Goal: Task Accomplishment & Management: Complete application form

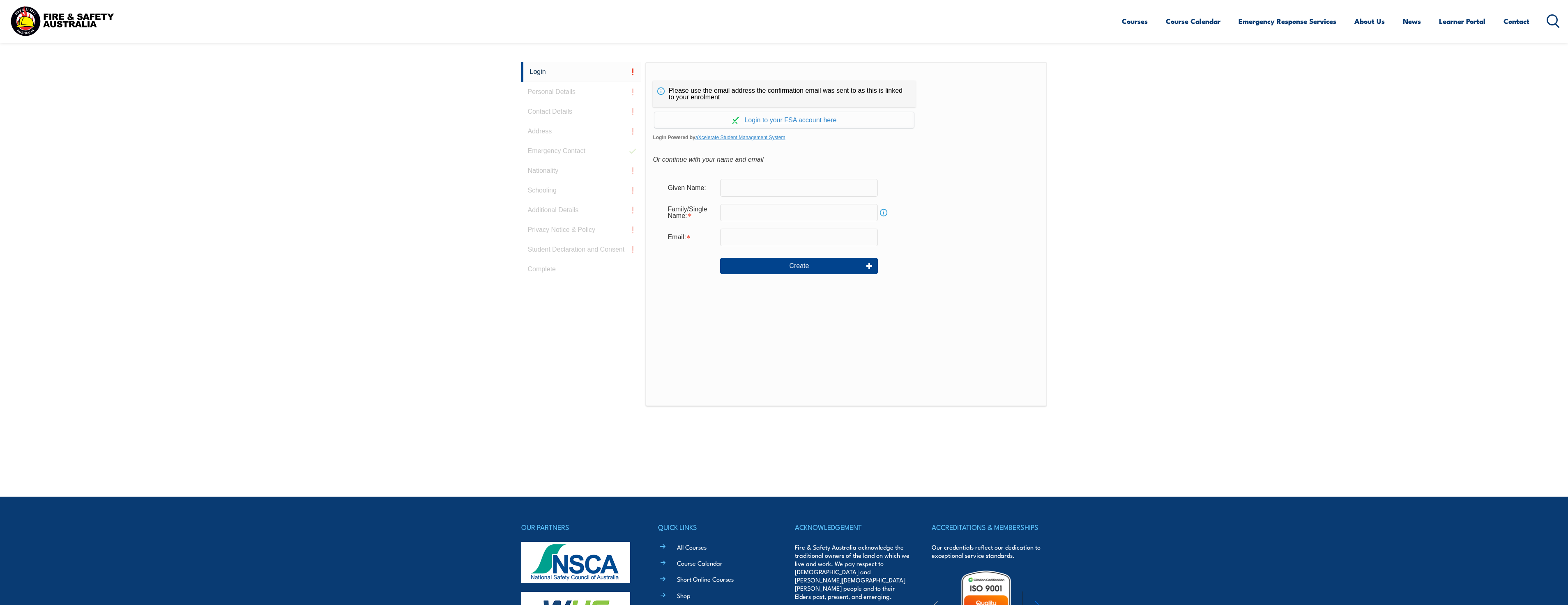
scroll to position [219, 0]
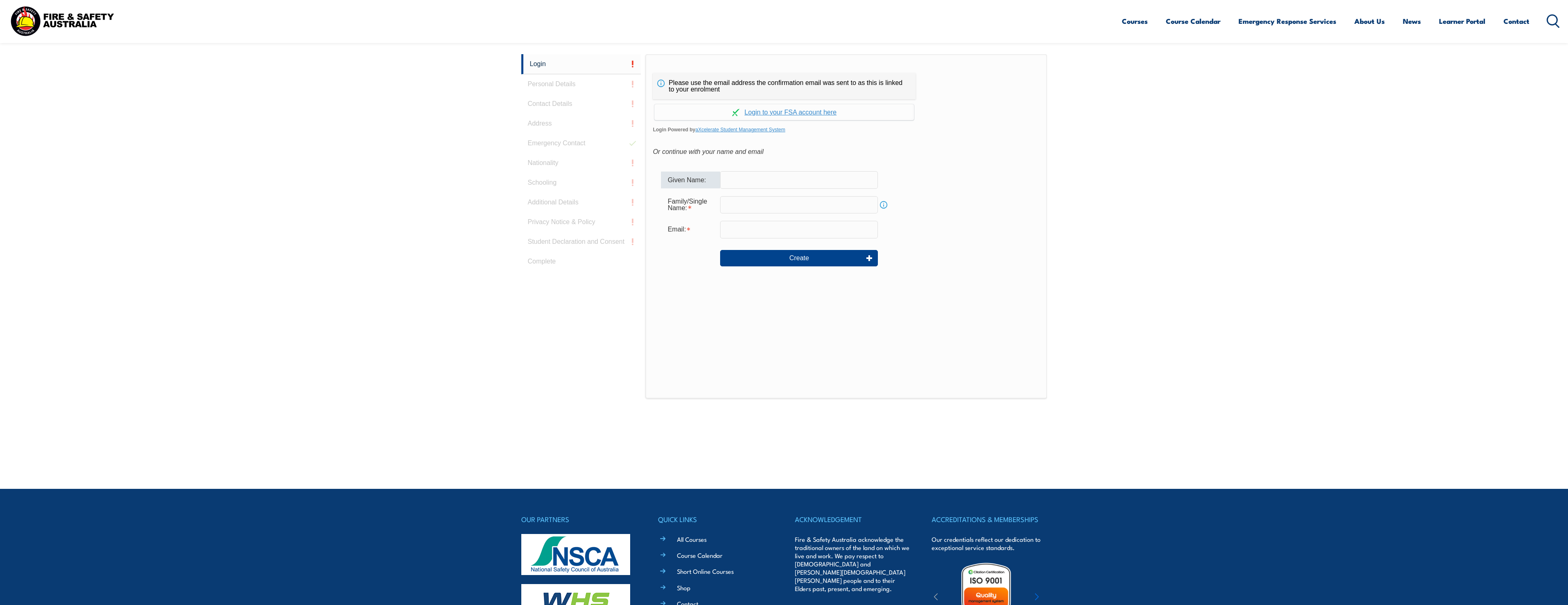
click at [813, 187] on input "text" at bounding box center [799, 180] width 157 height 17
type input "[PERSON_NAME]"
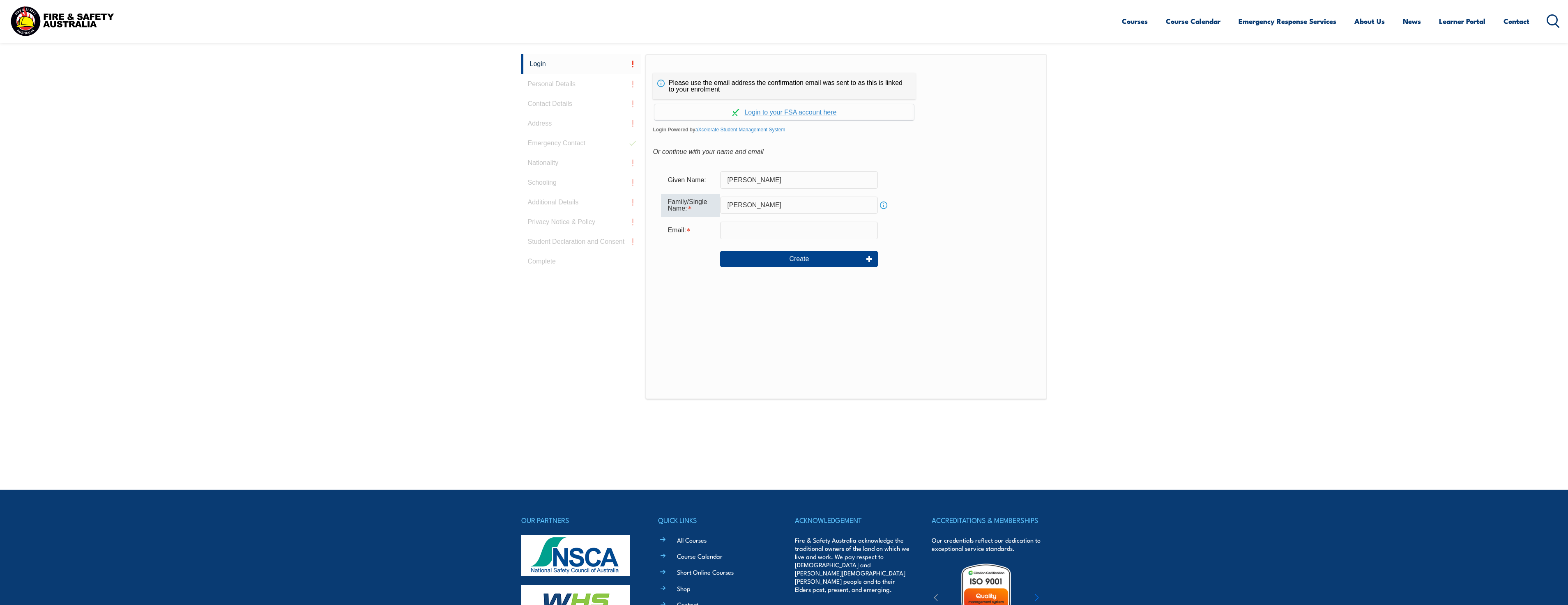
type input "[PERSON_NAME]"
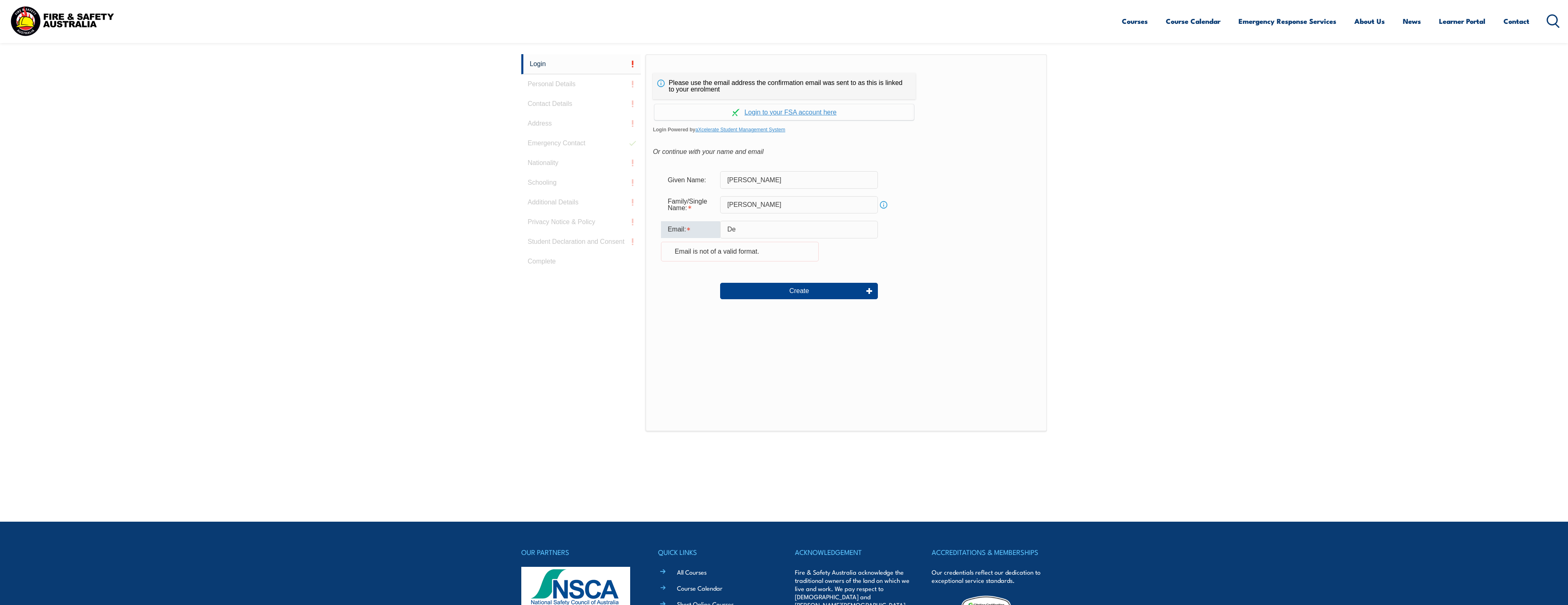
type input "[EMAIL_ADDRESS][DOMAIN_NAME]"
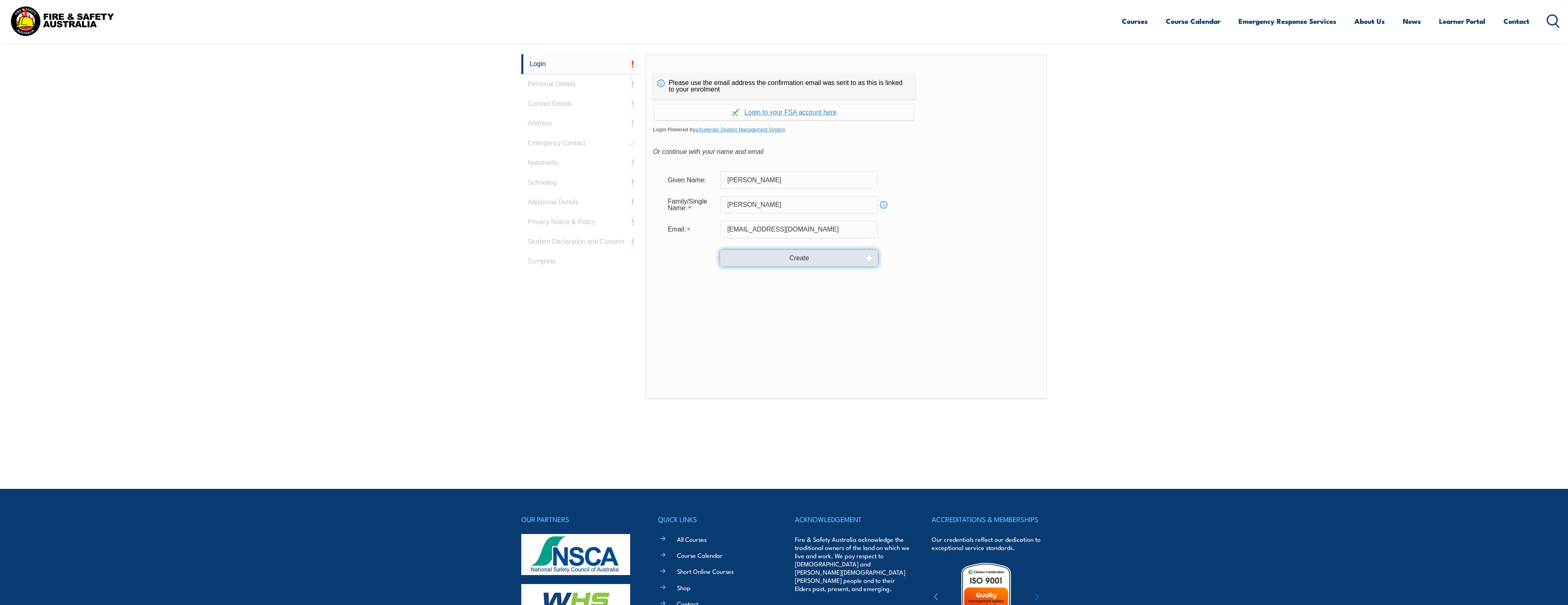
click at [767, 260] on button "Create" at bounding box center [799, 258] width 157 height 16
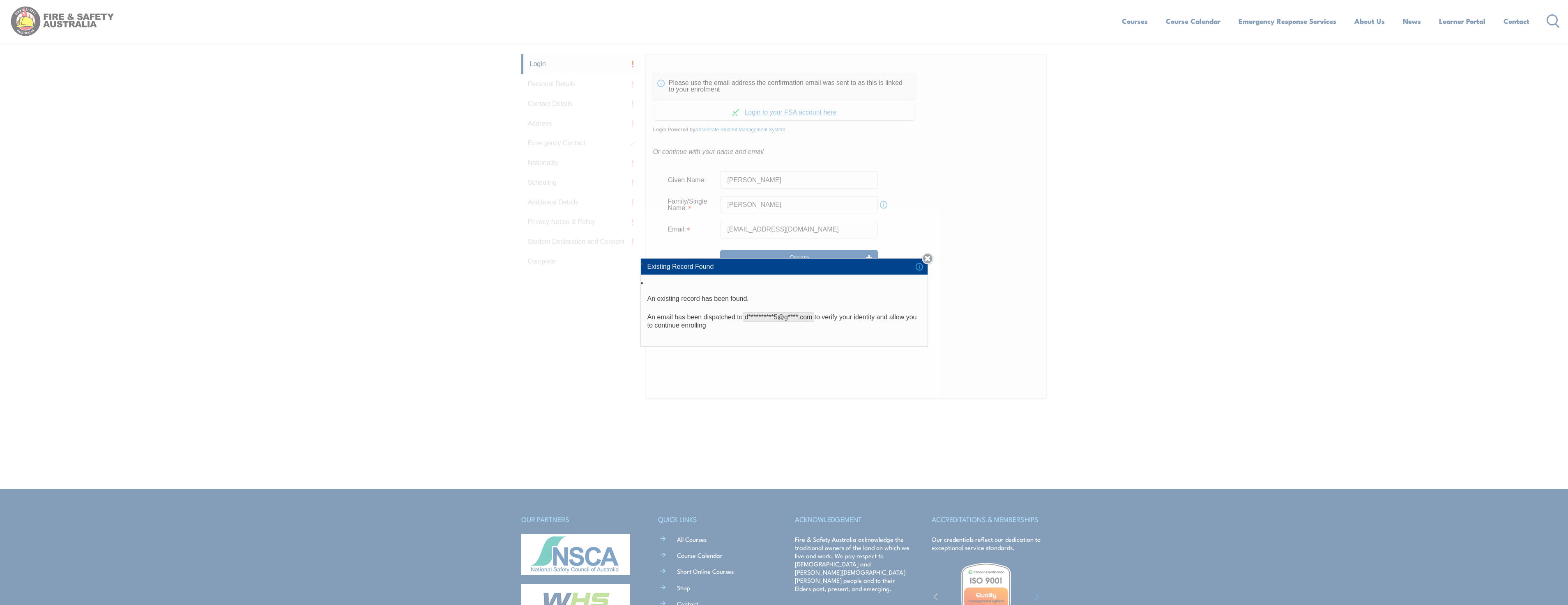
click at [929, 261] on link "Close" at bounding box center [927, 258] width 11 height 11
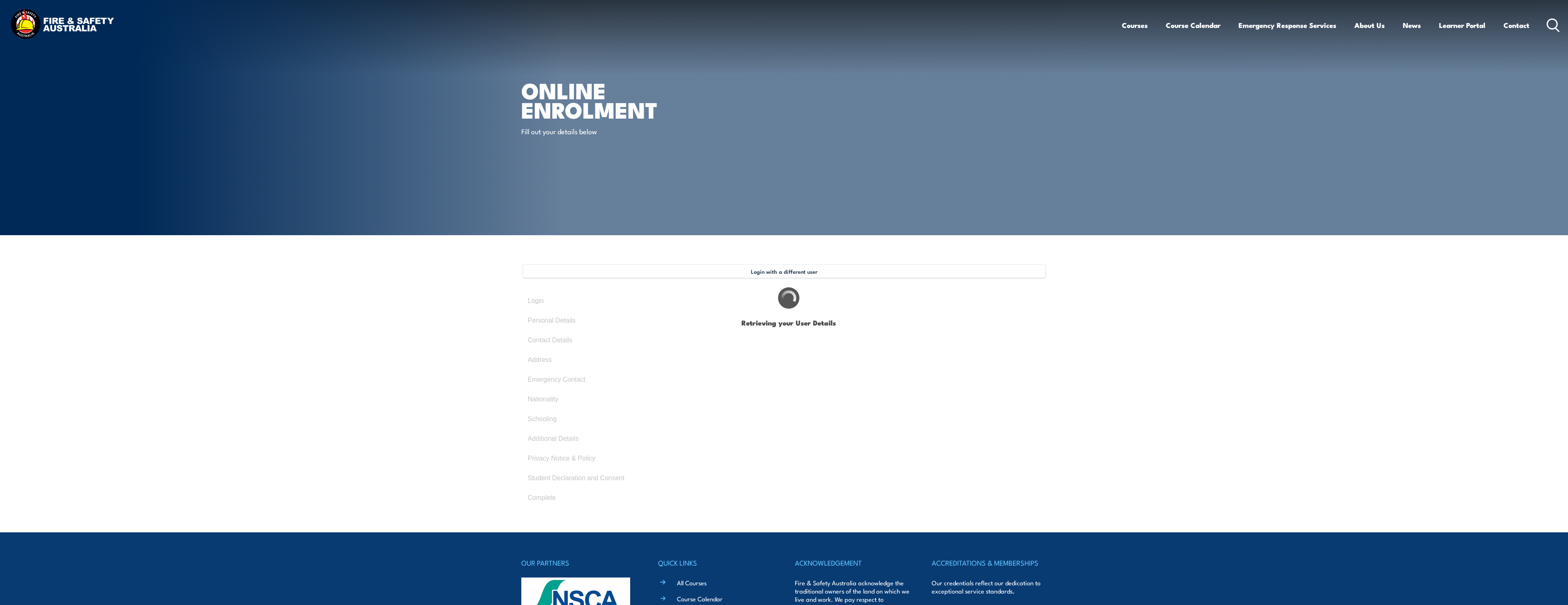
type input "[PERSON_NAME]"
type input "WCW47D4ZUP"
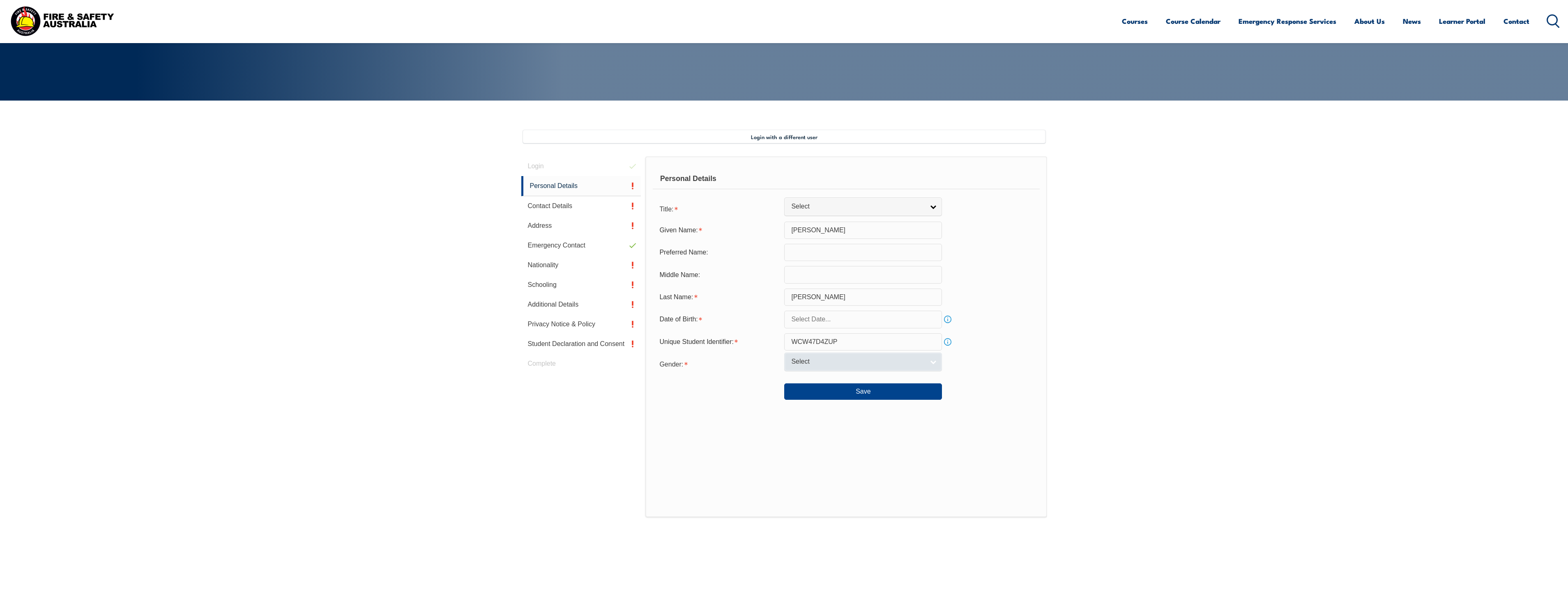
scroll to position [224, 0]
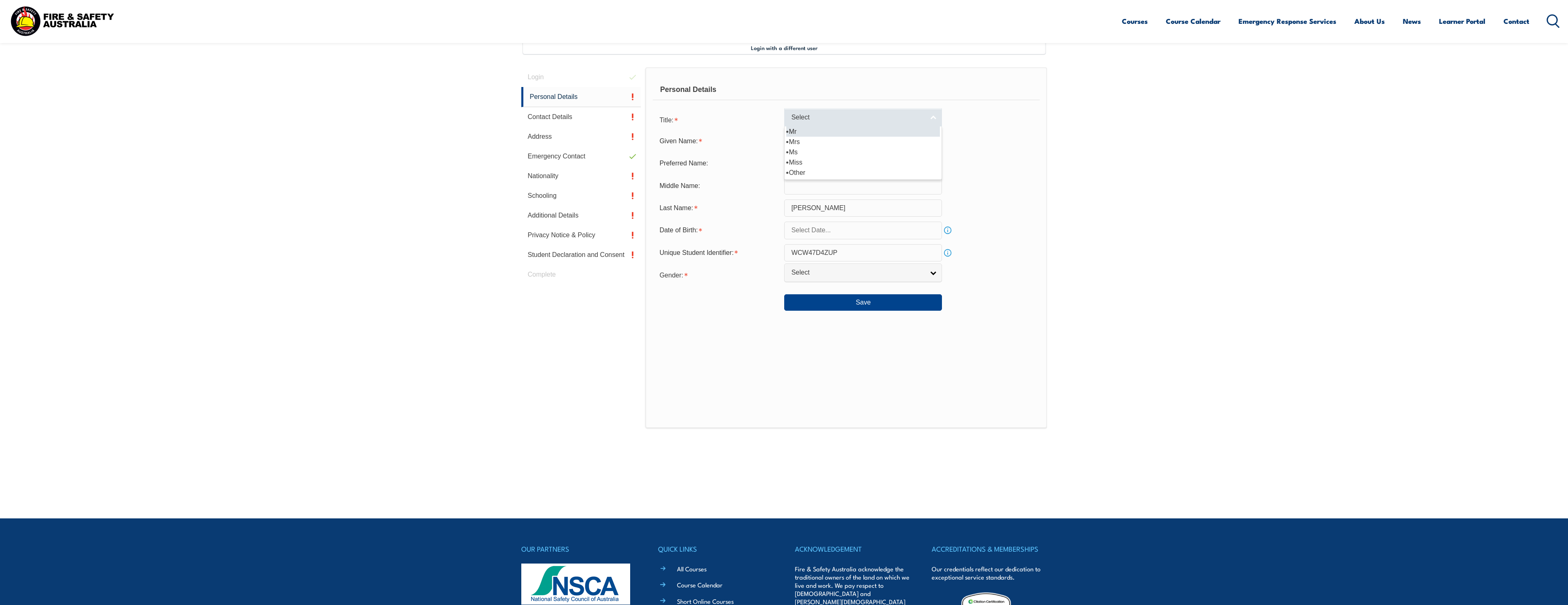
click at [866, 127] on div "Select Mr Mrs Ms Miss Other" at bounding box center [863, 117] width 157 height 19
select select "Mr"
click at [867, 122] on link "Mr" at bounding box center [863, 117] width 157 height 19
click at [863, 128] on li "Mr" at bounding box center [863, 132] width 154 height 10
click at [863, 162] on input "text" at bounding box center [863, 163] width 157 height 17
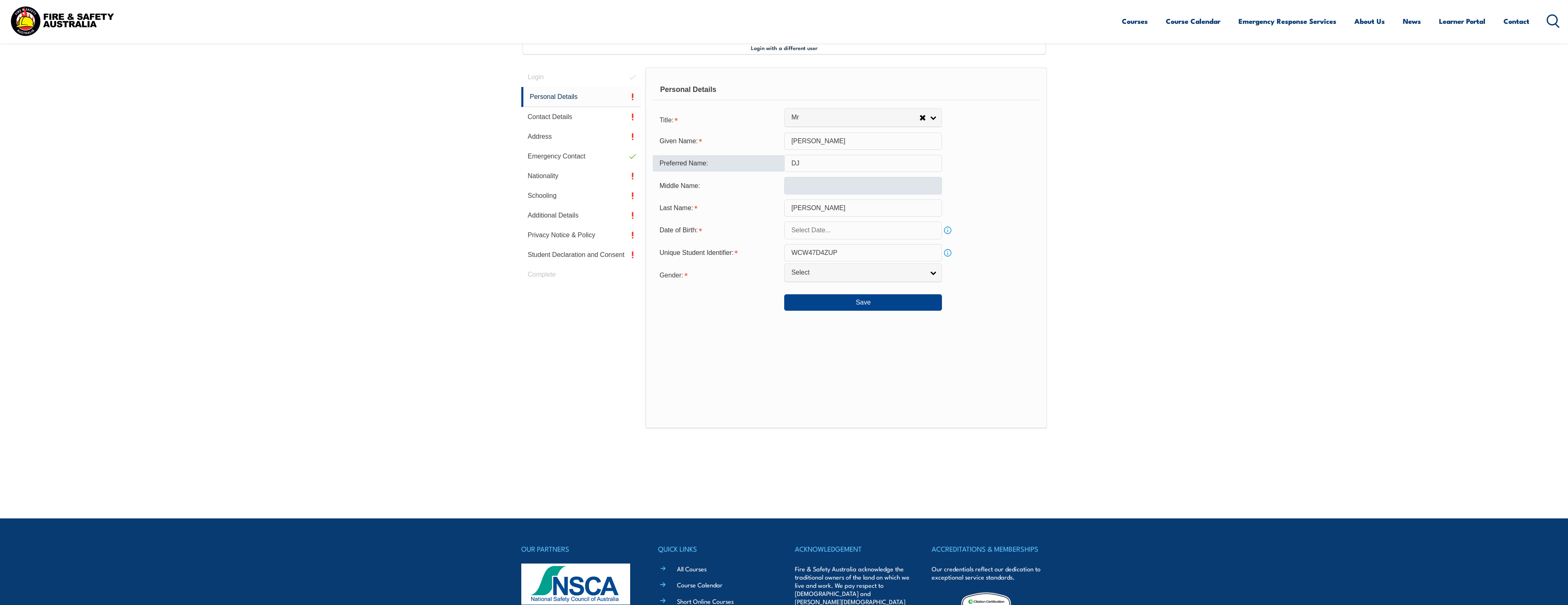
type input "DJ"
click at [843, 184] on input "text" at bounding box center [863, 185] width 157 height 17
type input "Joseph Leon"
click at [881, 230] on input "text" at bounding box center [863, 230] width 157 height 17
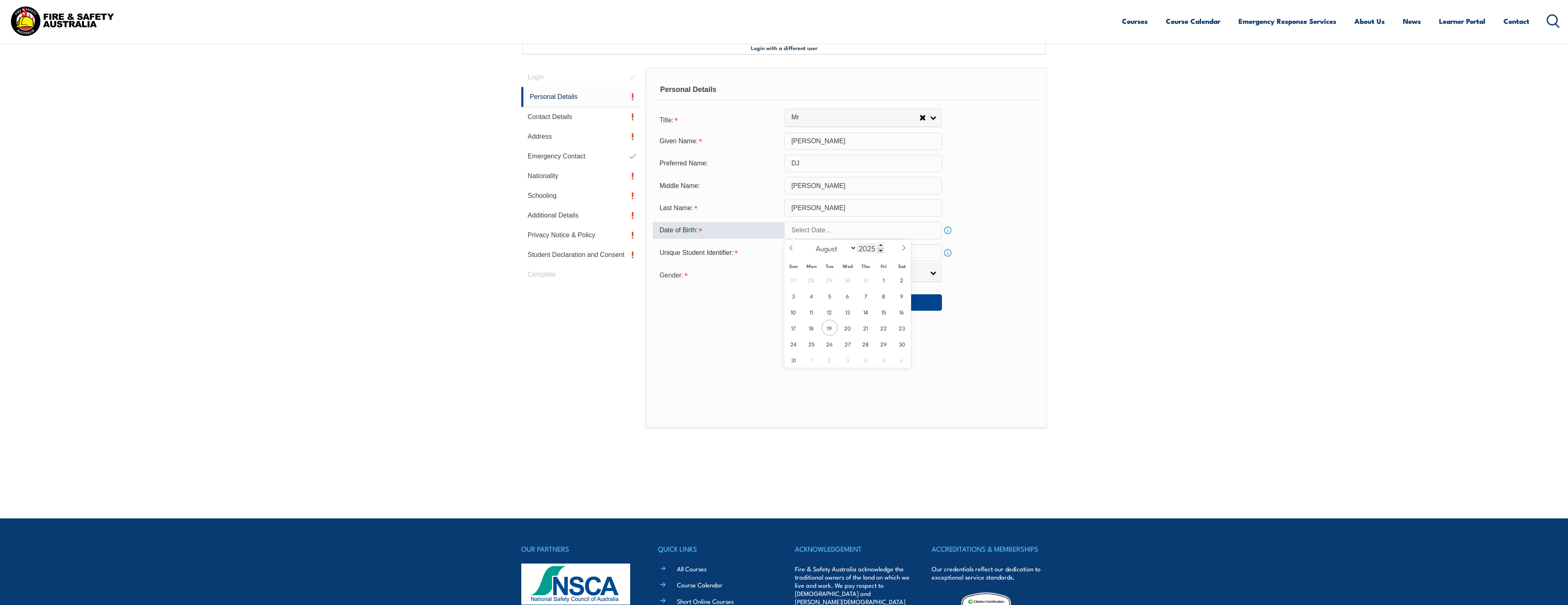
click at [871, 248] on input "2025" at bounding box center [870, 248] width 27 height 10
type input "1989"
click at [790, 247] on icon at bounding box center [791, 248] width 6 height 6
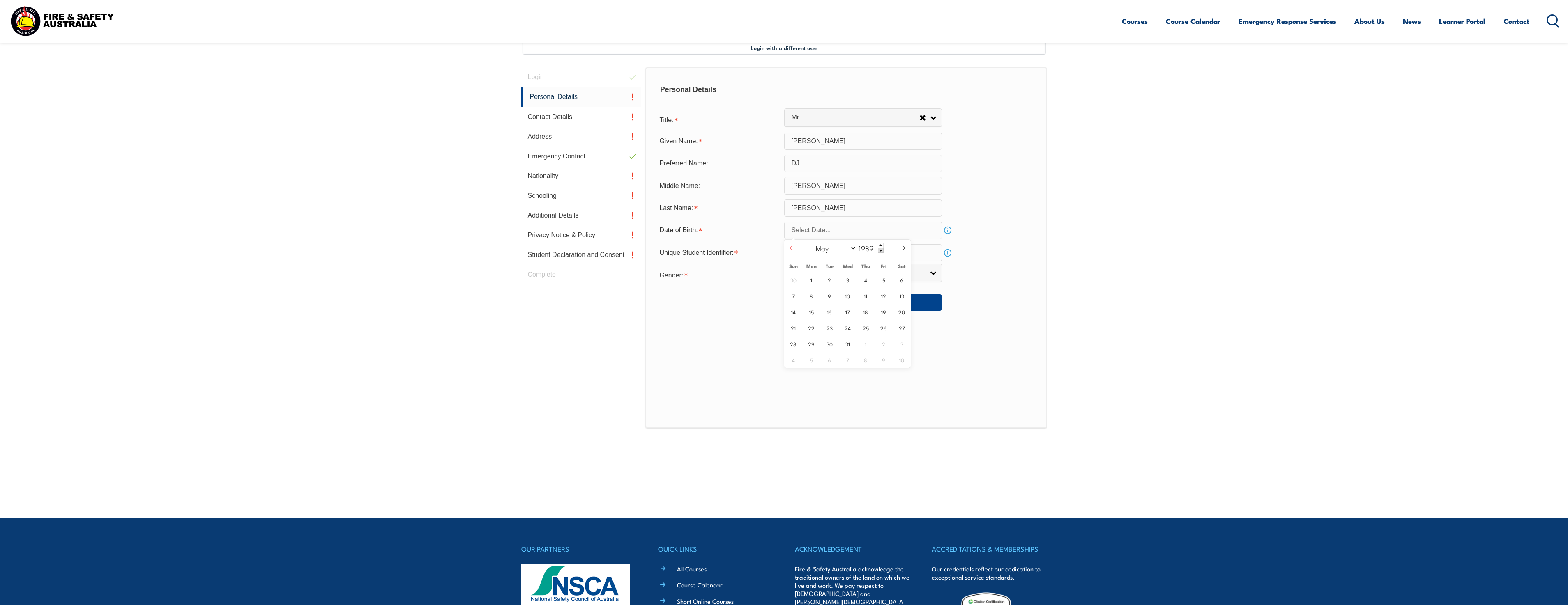
click at [790, 247] on icon at bounding box center [791, 248] width 6 height 6
select select "2"
click at [861, 298] on span "9" at bounding box center [865, 295] width 16 height 16
type input "March 9, 1989"
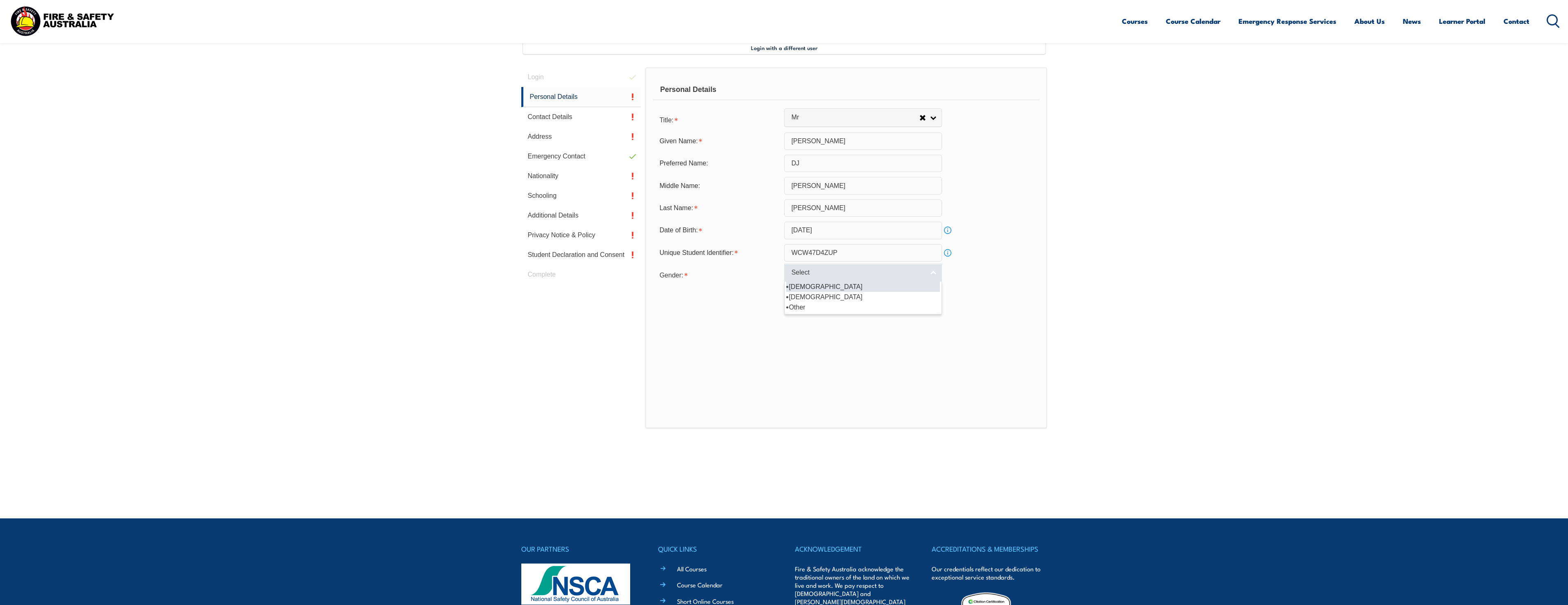
click at [856, 272] on span "Select" at bounding box center [858, 273] width 133 height 9
click at [847, 286] on li "[DEMOGRAPHIC_DATA]" at bounding box center [863, 287] width 154 height 10
select select "M"
click at [848, 295] on button "Save" at bounding box center [863, 303] width 157 height 16
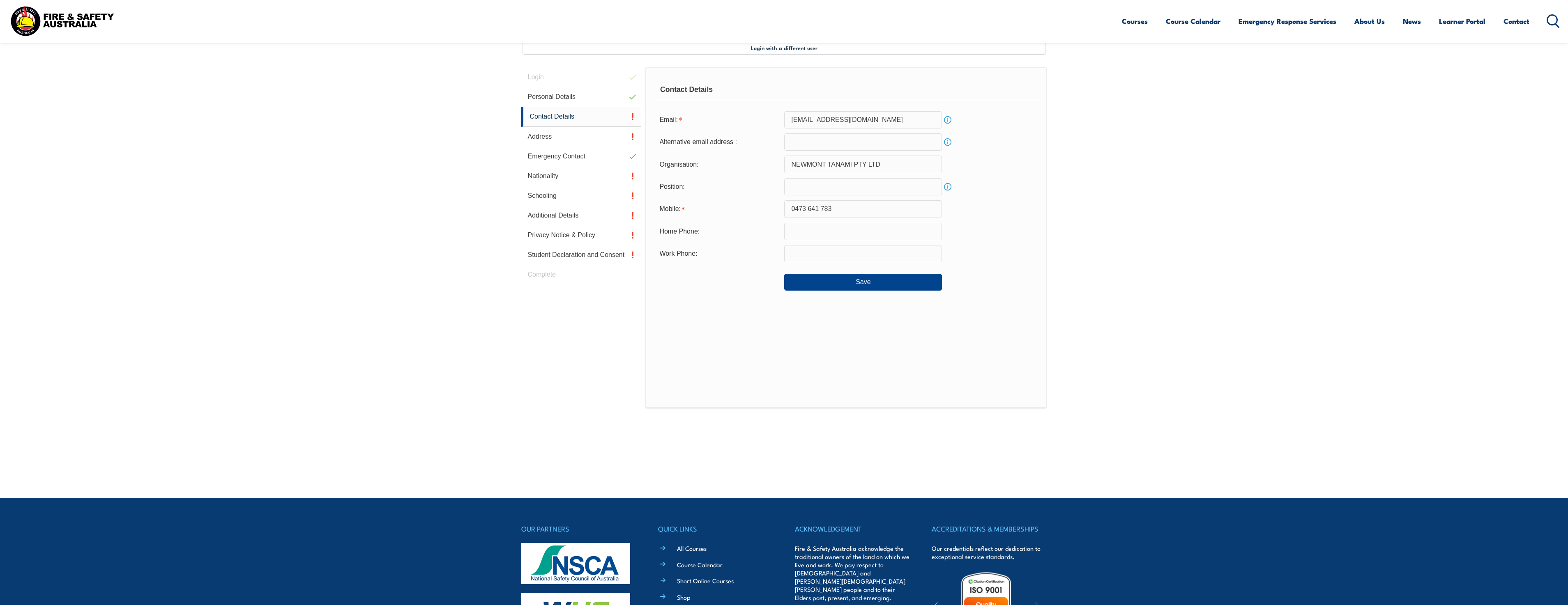
click at [808, 188] on input "text" at bounding box center [863, 186] width 157 height 17
type input "Process Technician"
click at [851, 280] on button "Save" at bounding box center [863, 282] width 157 height 16
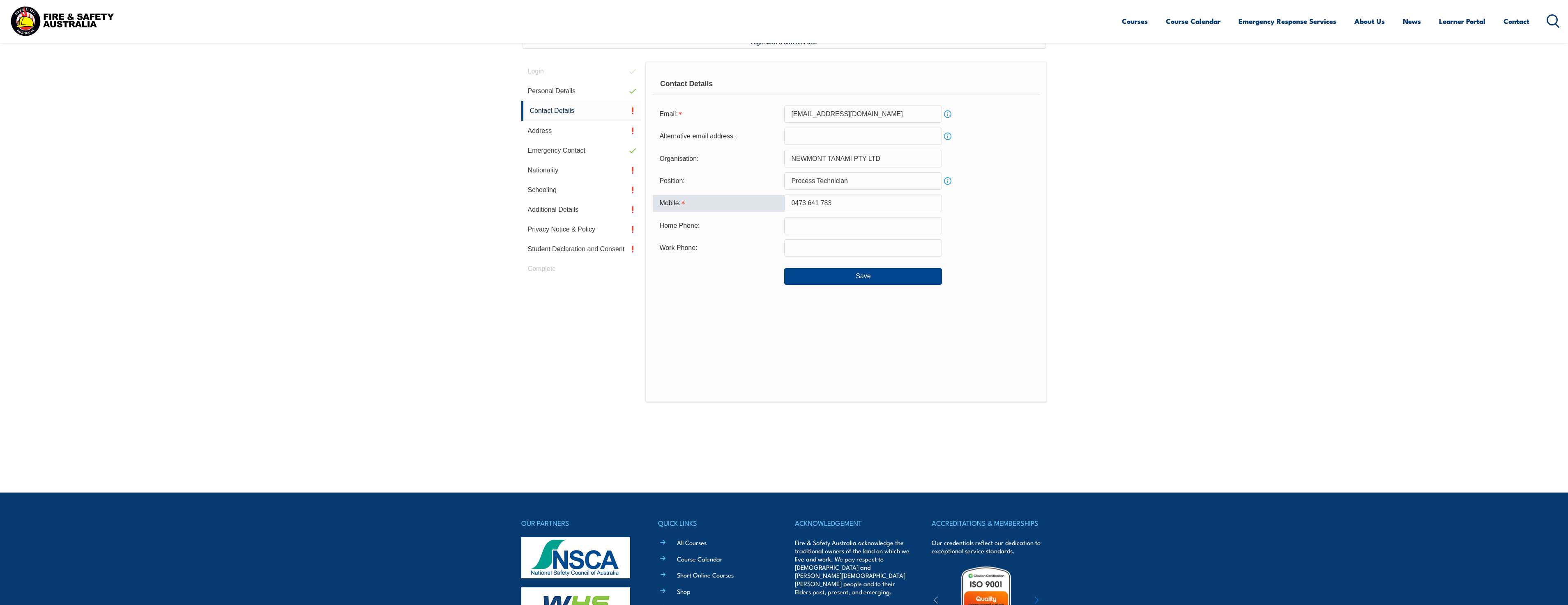
scroll to position [215, 0]
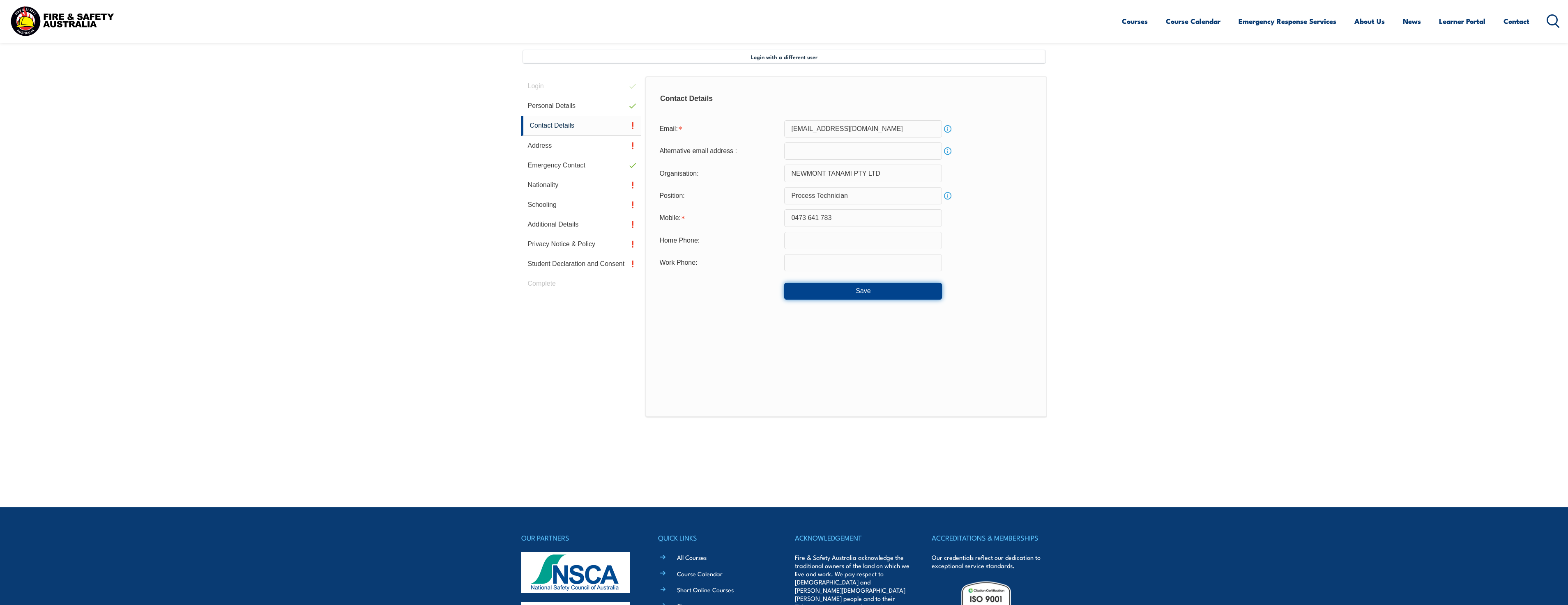
click at [866, 292] on button "Save" at bounding box center [863, 291] width 157 height 16
click at [848, 157] on input "email" at bounding box center [863, 151] width 157 height 17
click at [990, 260] on div "Work Phone:" at bounding box center [846, 263] width 387 height 17
click at [808, 152] on input "Dean@newmont.com" at bounding box center [863, 151] width 157 height 17
type input "Dean.colson@newmont.com"
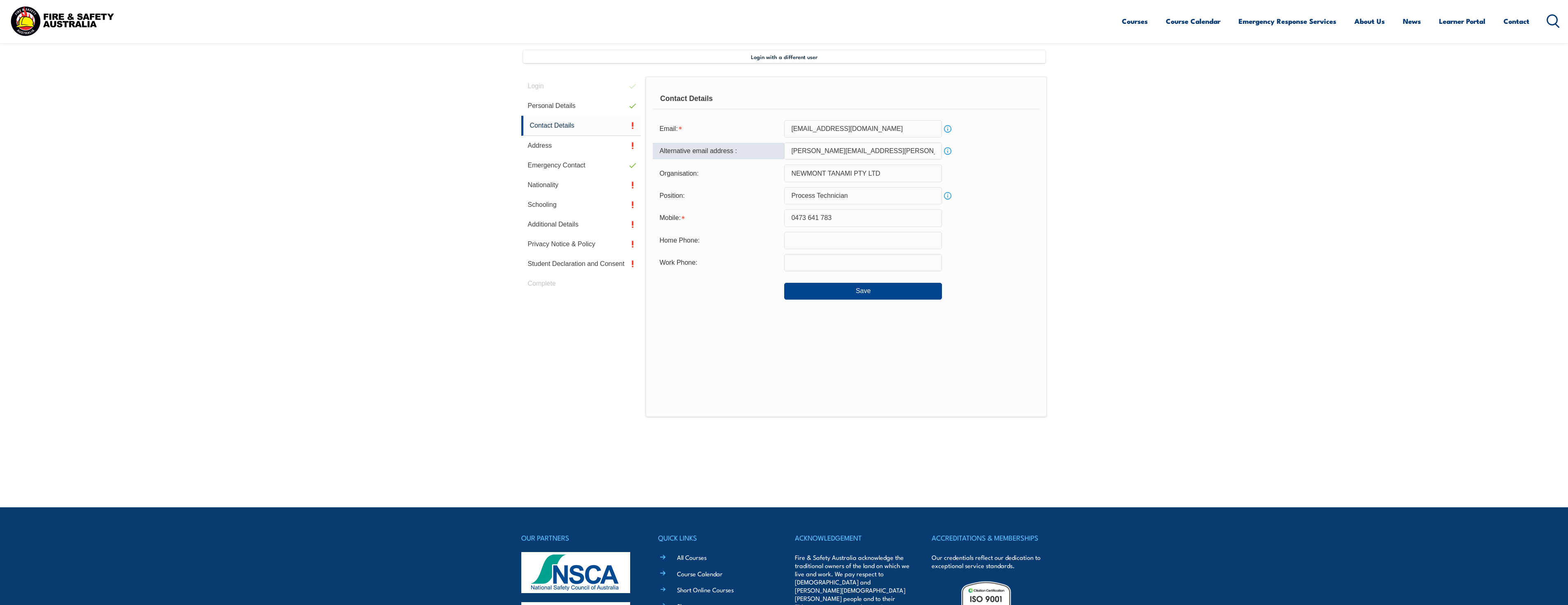
click at [1040, 266] on div "Work Phone:" at bounding box center [846, 263] width 387 height 17
click at [816, 291] on button "Save" at bounding box center [863, 291] width 157 height 16
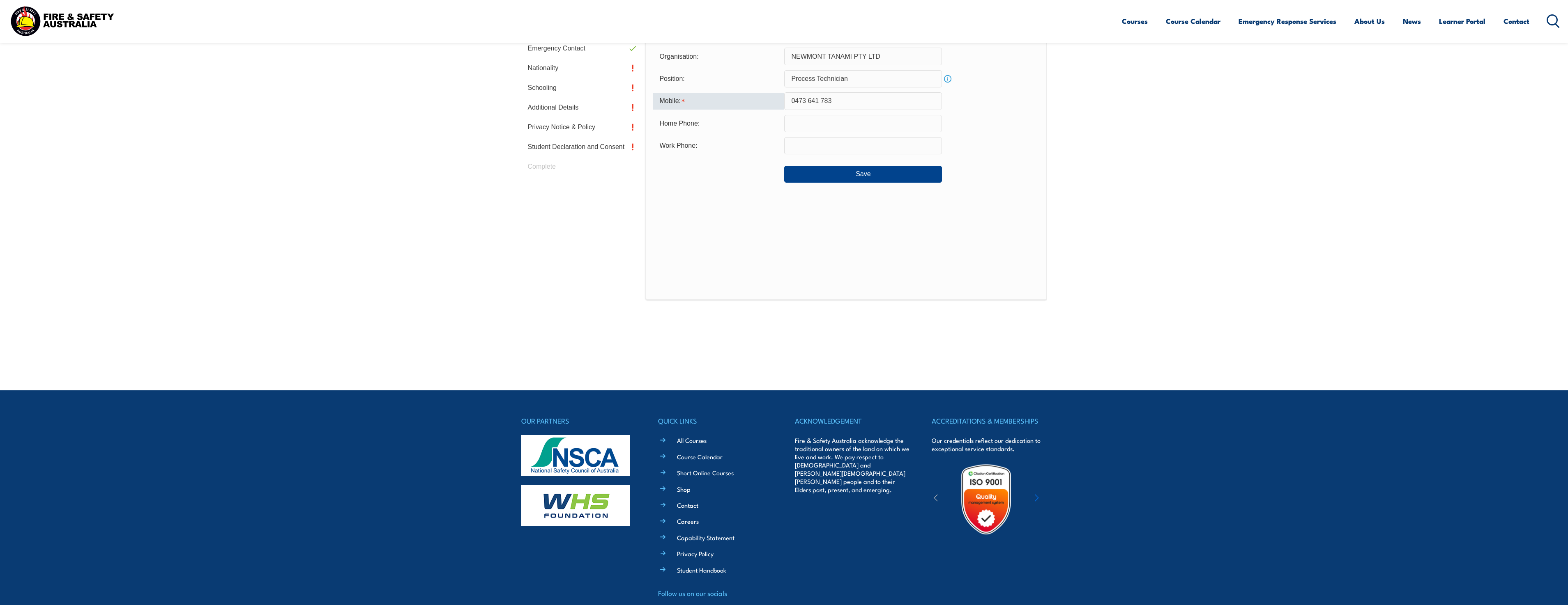
scroll to position [379, 0]
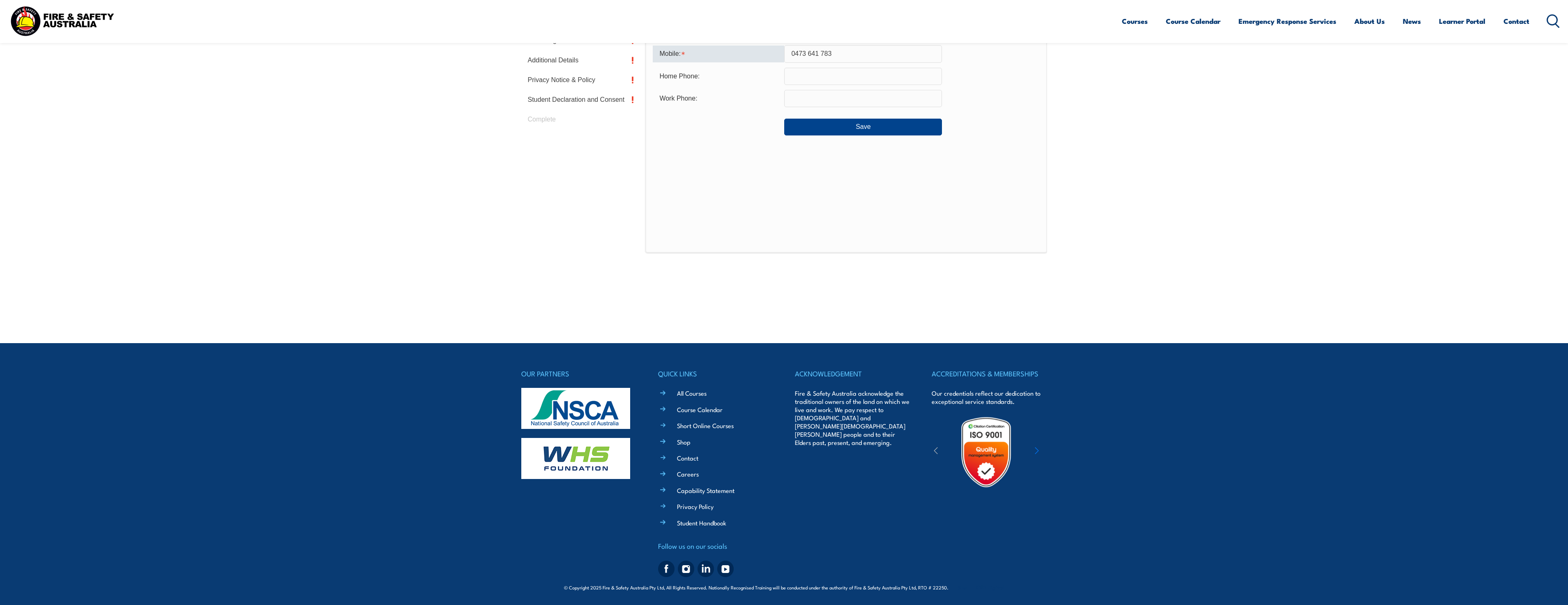
click at [878, 57] on input "0473 641 783" at bounding box center [863, 54] width 157 height 17
click at [819, 54] on input "0473 641 783" at bounding box center [863, 54] width 157 height 17
click at [818, 55] on input "0473 641 783" at bounding box center [863, 54] width 157 height 17
click at [821, 54] on input "0473 641 783" at bounding box center [863, 54] width 157 height 17
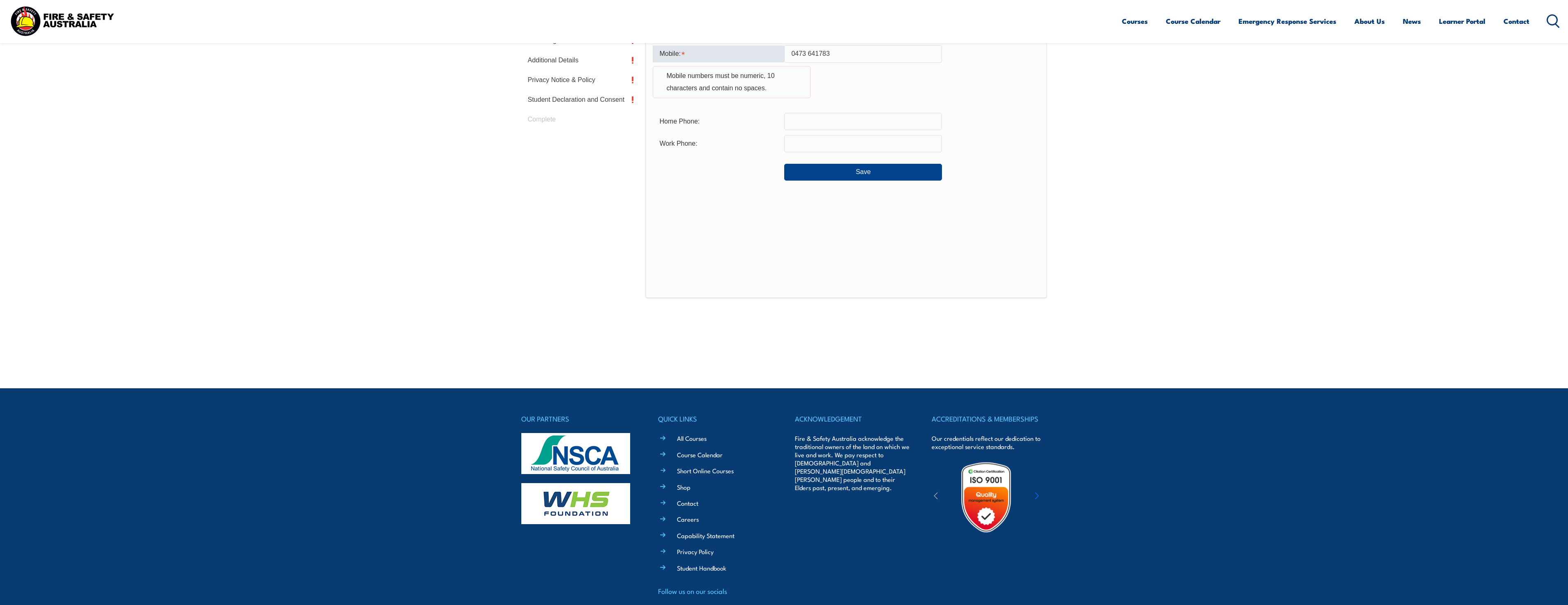
click at [808, 54] on input "0473 641783" at bounding box center [863, 54] width 157 height 17
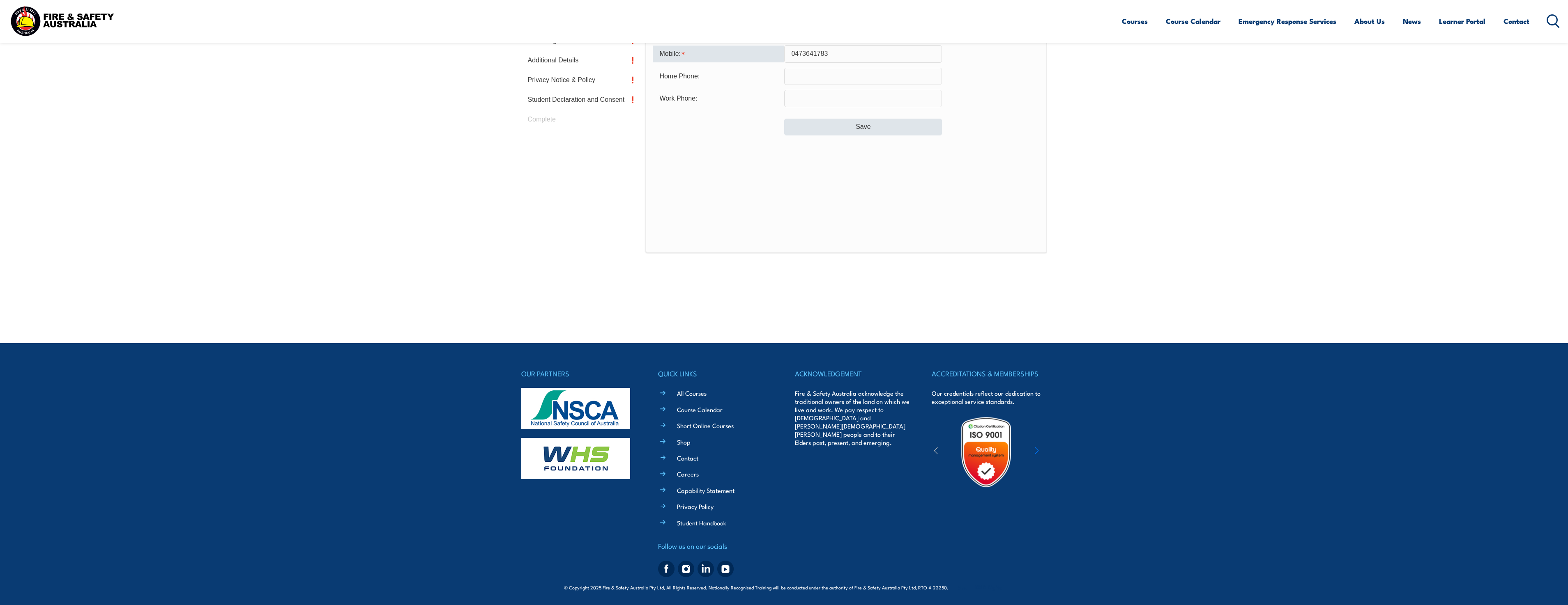
type input "0473641783"
click at [834, 120] on button "Save" at bounding box center [863, 127] width 157 height 16
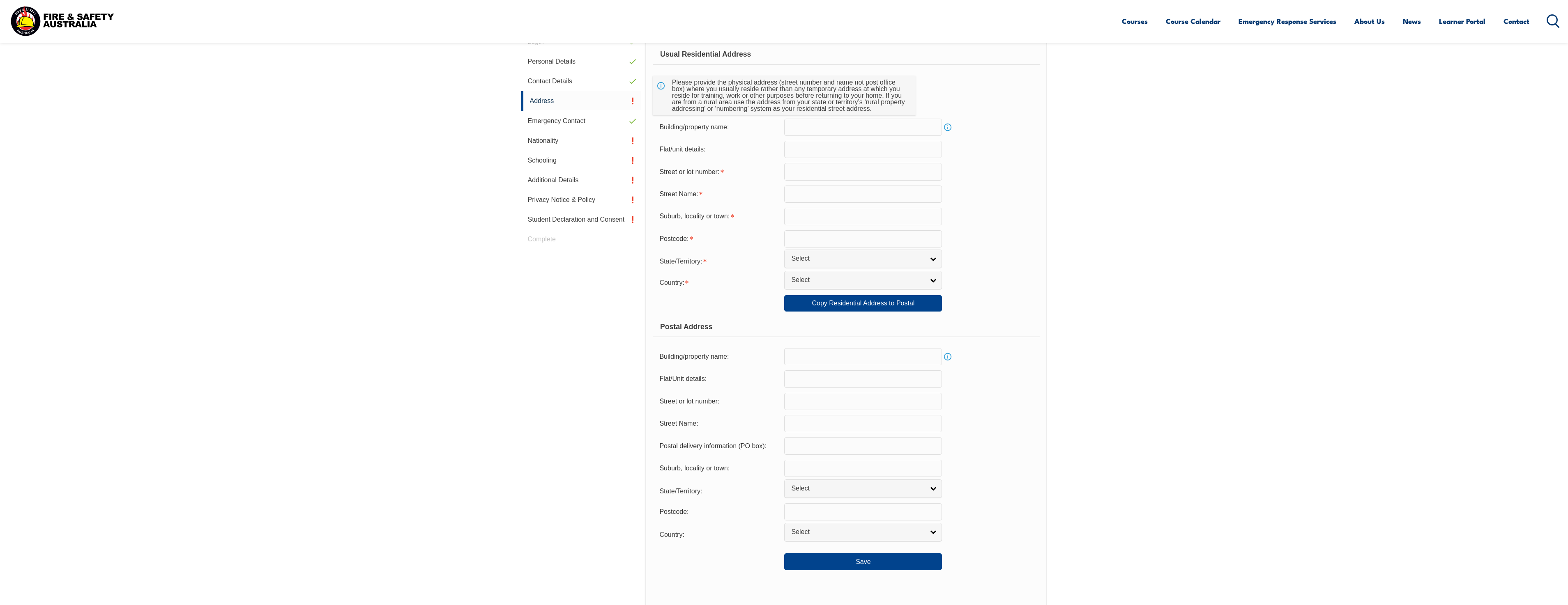
scroll to position [224, 0]
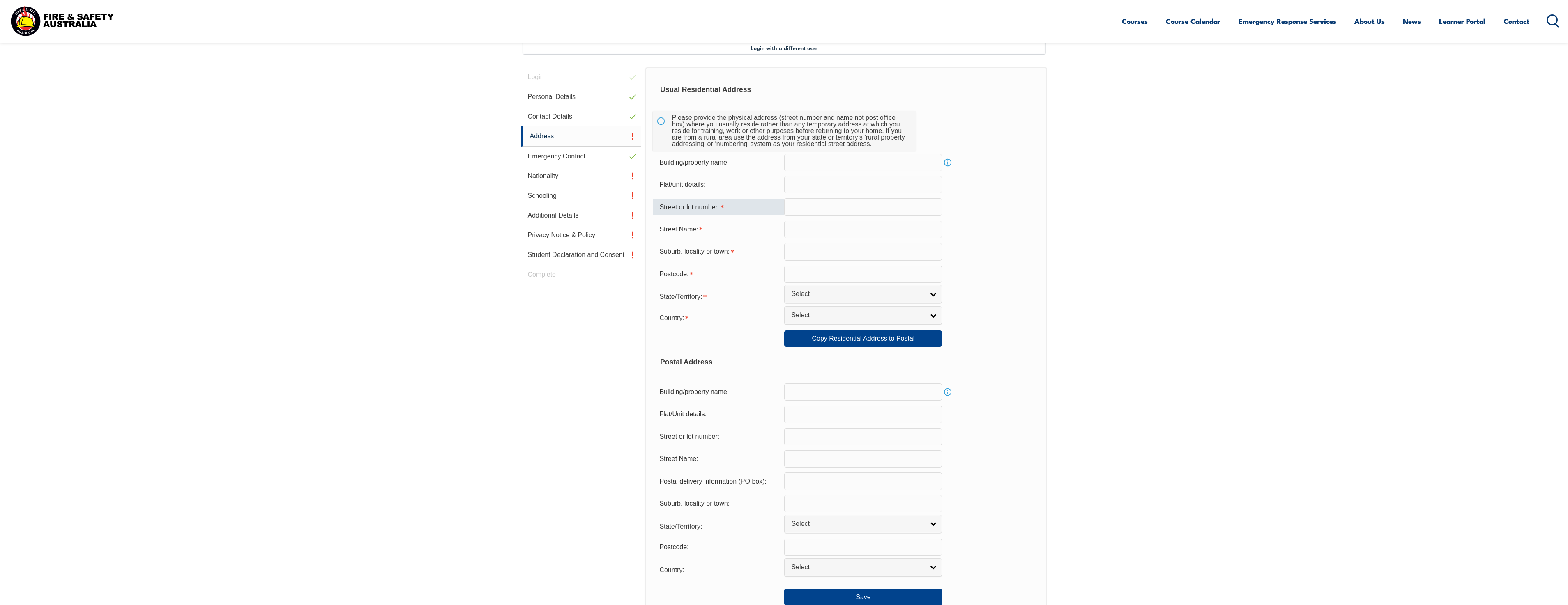
click at [868, 208] on input "text" at bounding box center [863, 207] width 157 height 17
type input "12/40"
type input "Head Street"
type input "Alice Springs"
click at [835, 274] on input "text" at bounding box center [863, 274] width 157 height 17
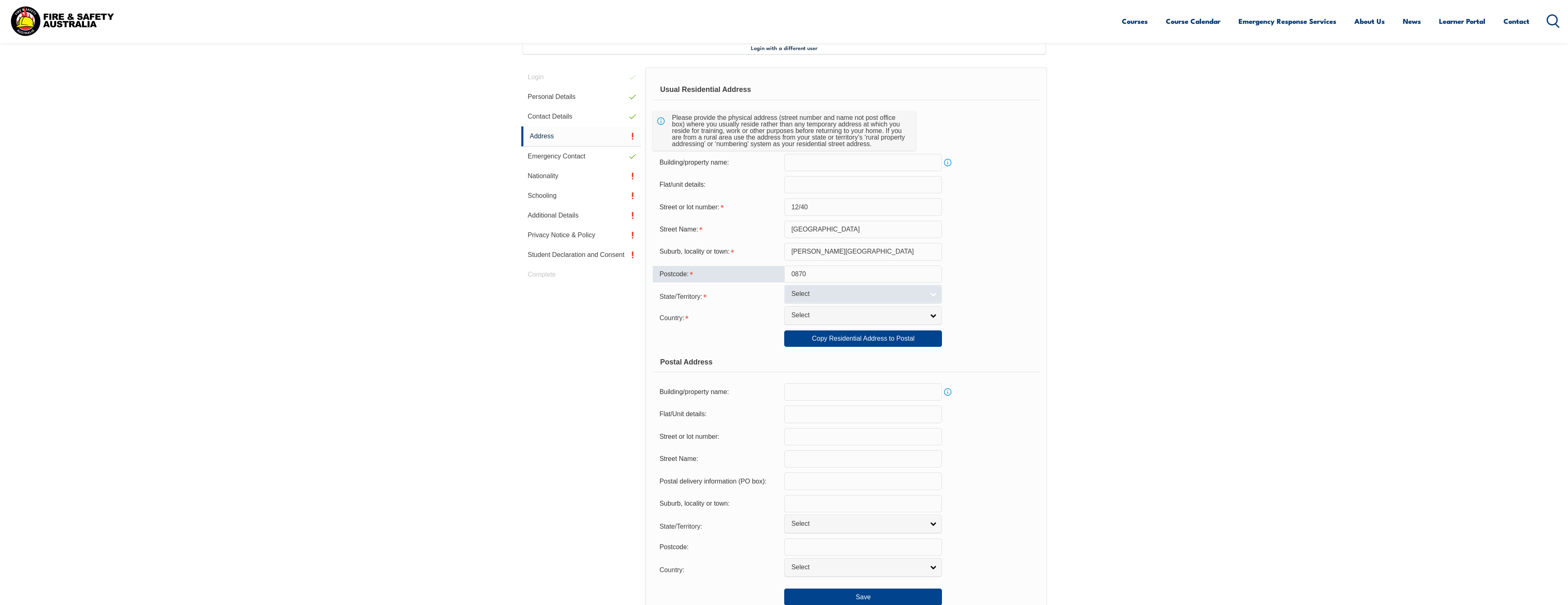
type input "0870"
click at [823, 290] on span "Select" at bounding box center [858, 295] width 133 height 9
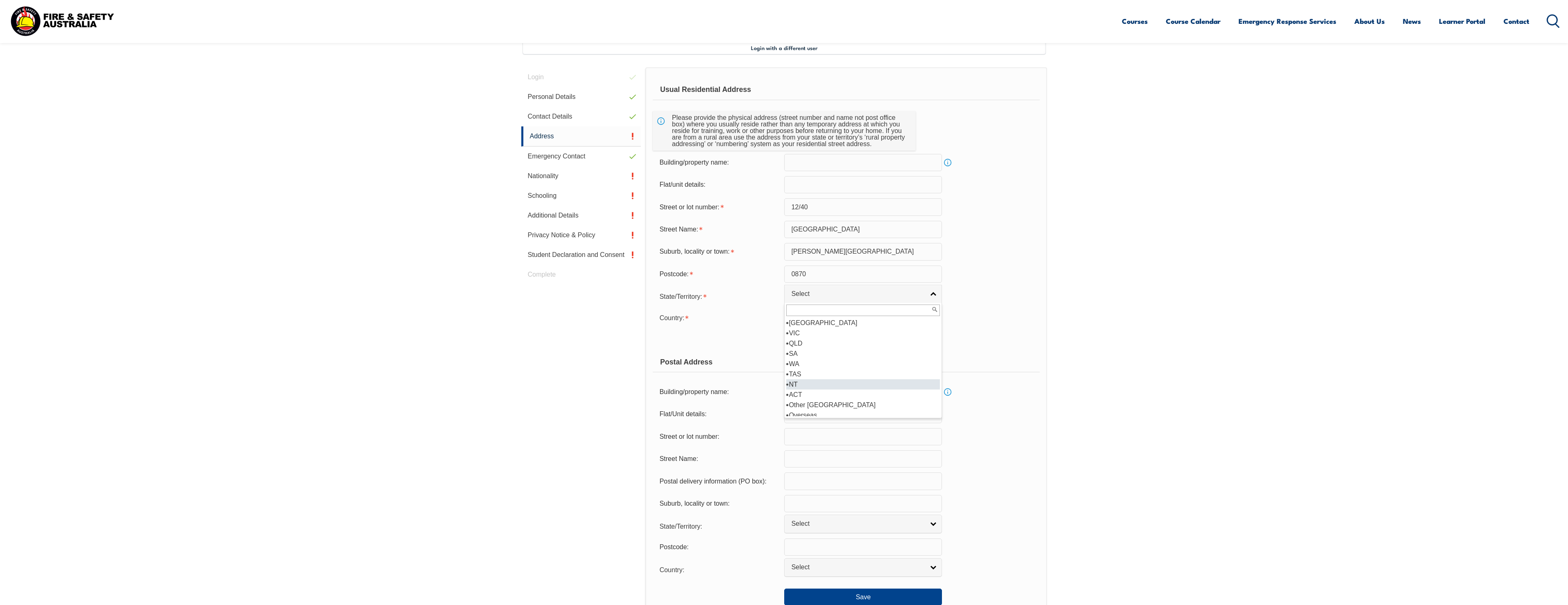
click at [815, 382] on li "NT" at bounding box center [863, 385] width 154 height 10
select select "NT"
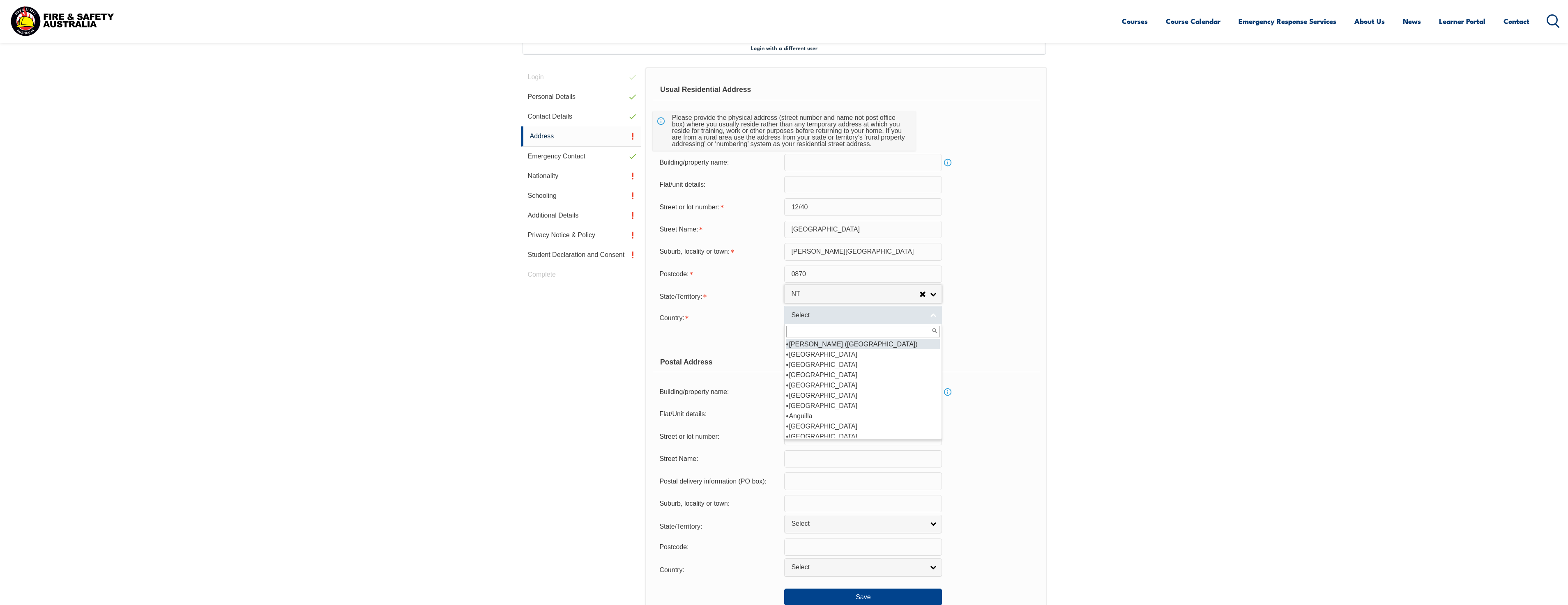
click at [822, 321] on link "Select" at bounding box center [863, 316] width 157 height 19
click at [825, 392] on li "[GEOGRAPHIC_DATA]" at bounding box center [863, 396] width 154 height 10
select select "1101"
click at [822, 342] on link "Copy Residential Address to Postal" at bounding box center [863, 339] width 157 height 16
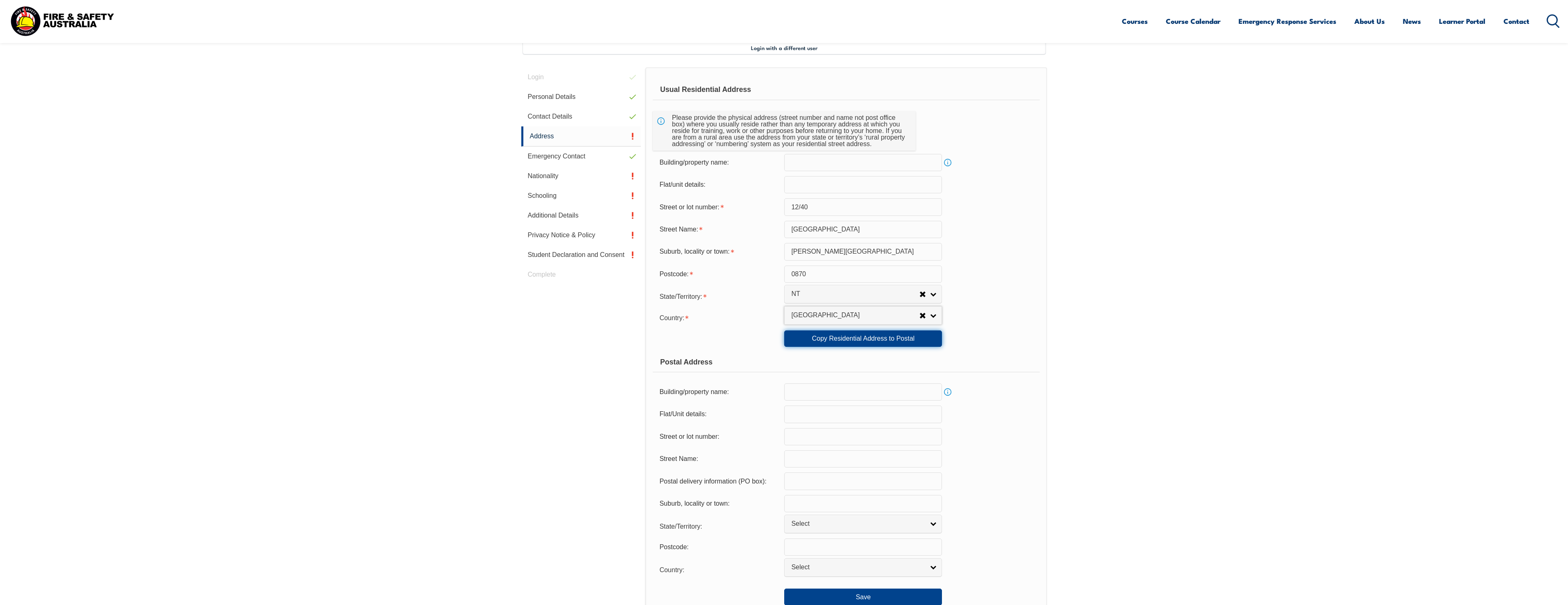
type input "12/40"
type input "Head Street"
type input "Alice Springs"
select select "NT"
type input "0870"
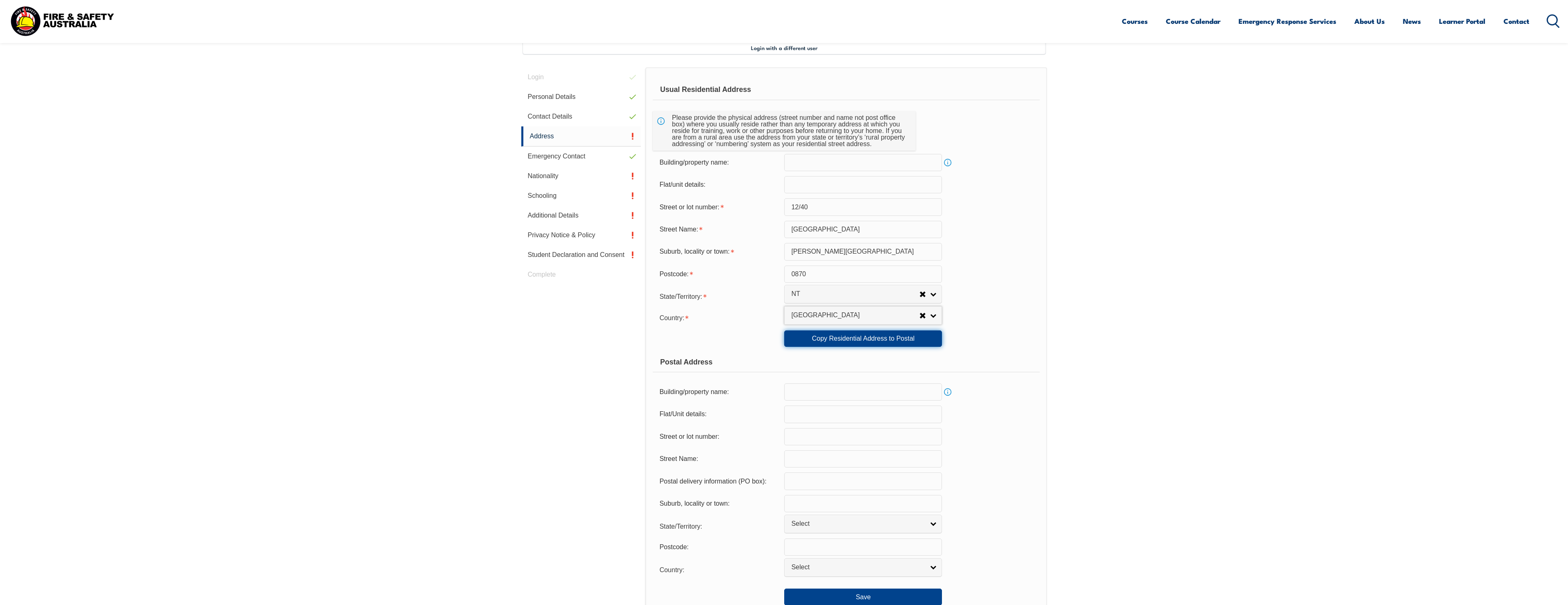
select select "1101"
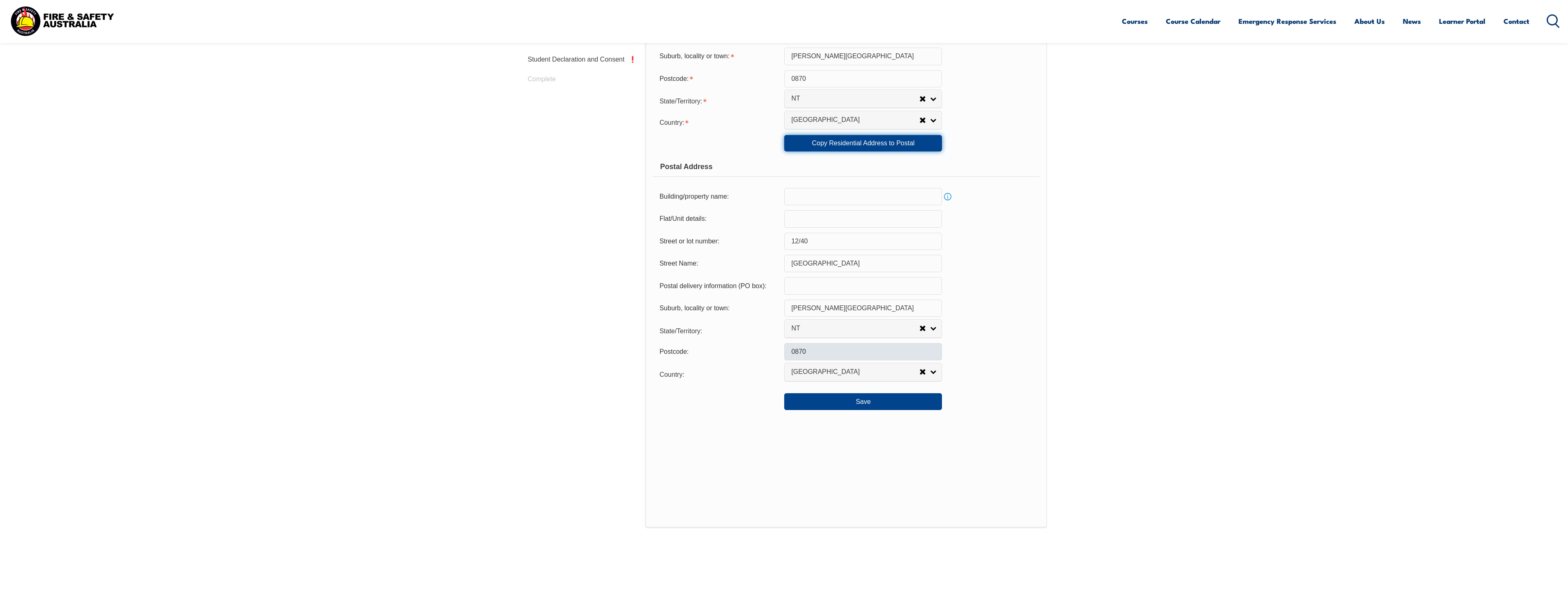
scroll to position [429, 0]
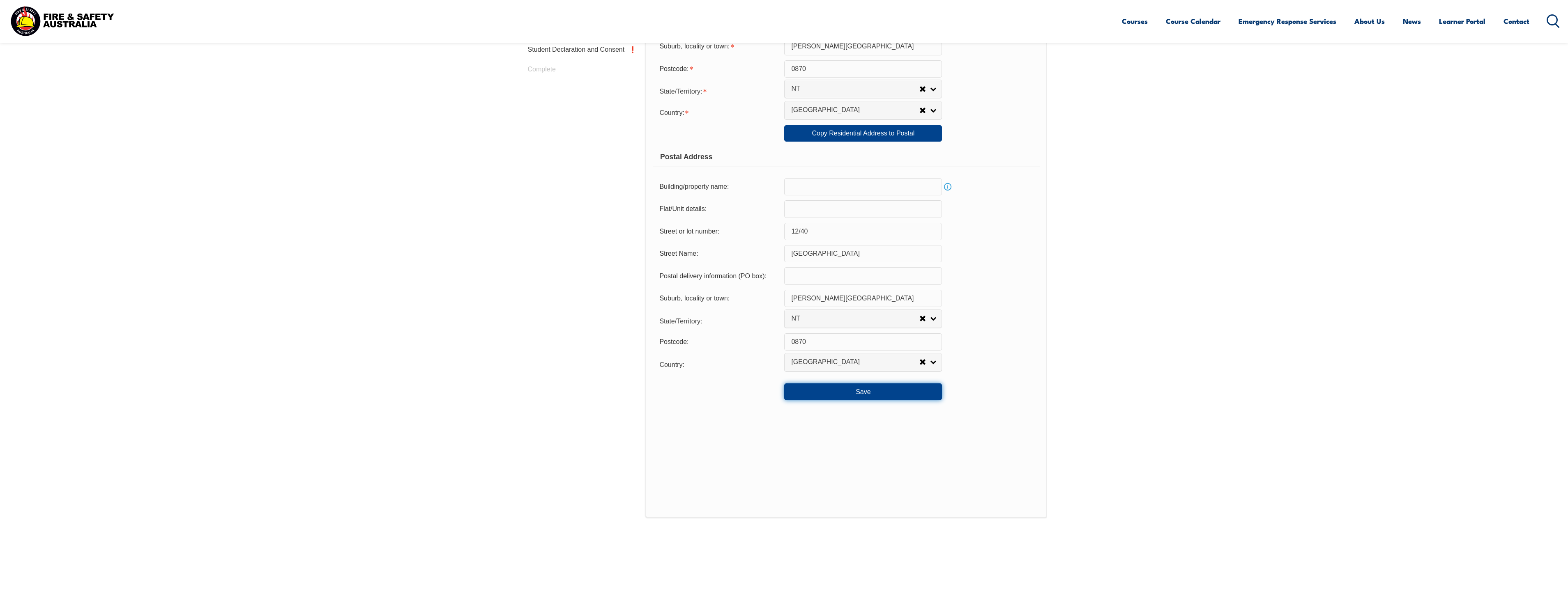
click at [825, 388] on button "Save" at bounding box center [863, 392] width 157 height 16
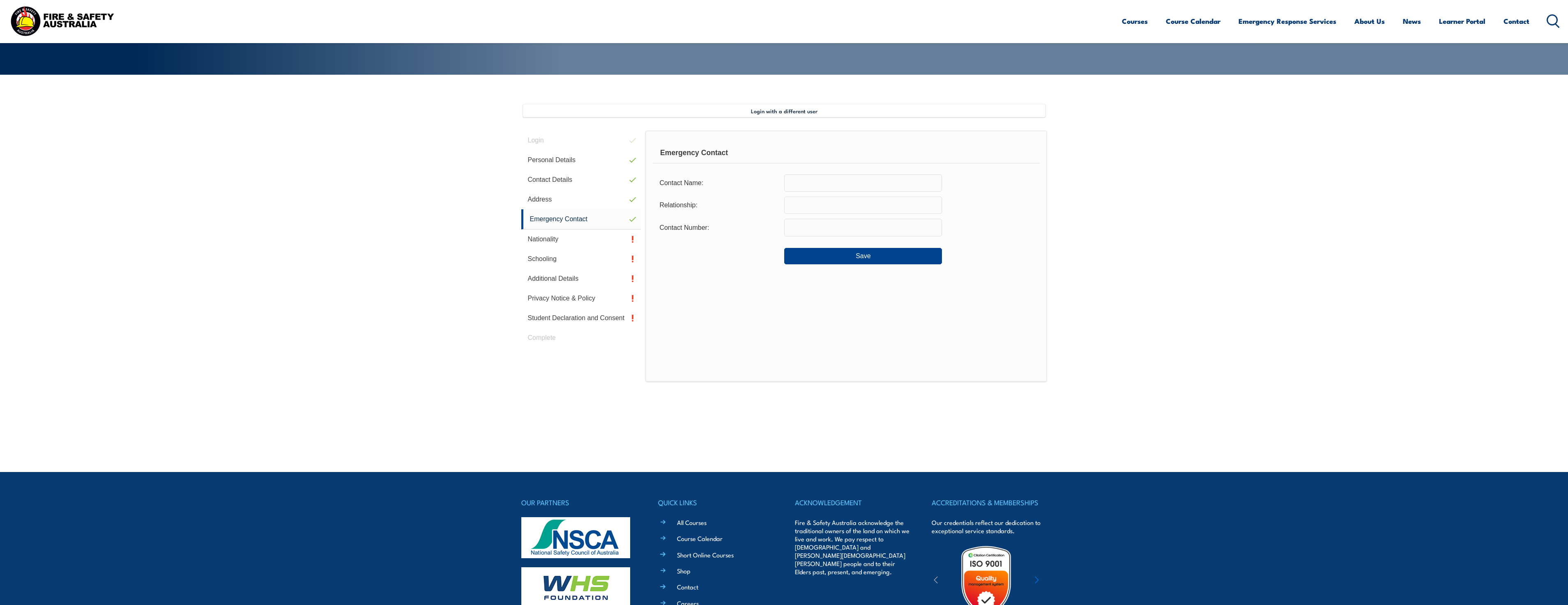
scroll to position [142, 0]
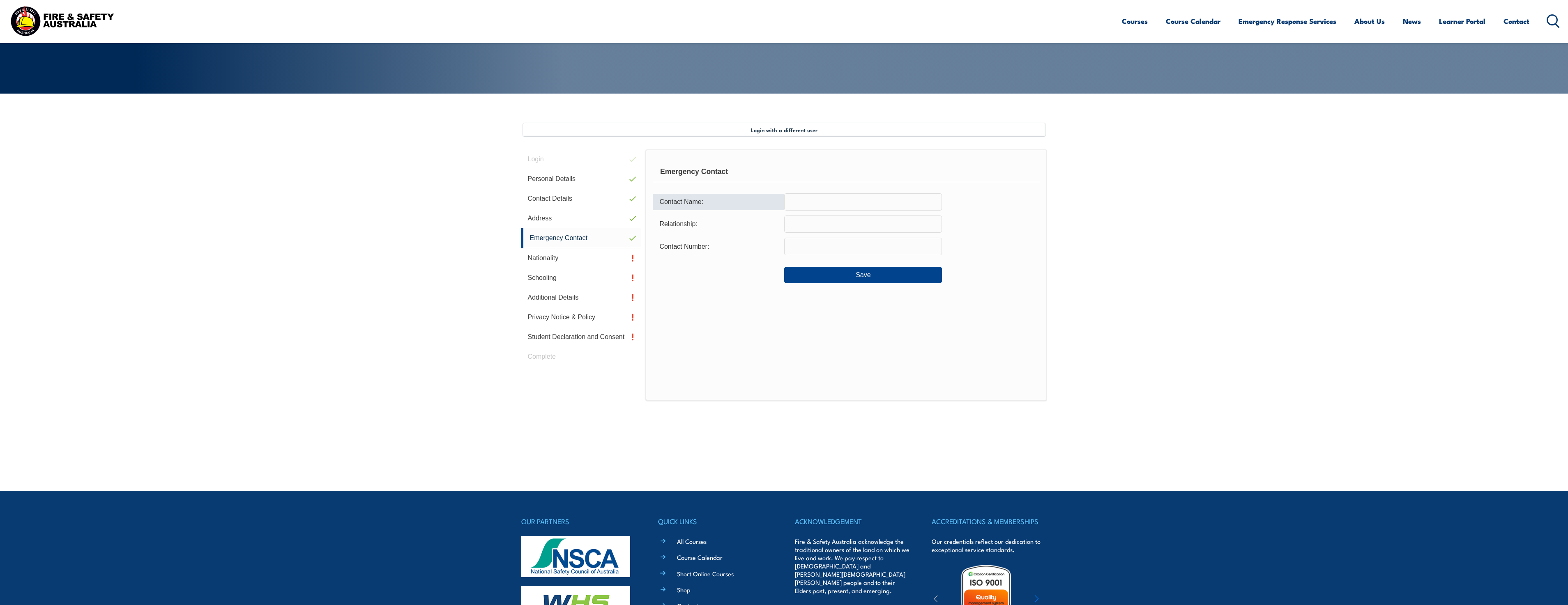
click at [837, 209] on input "text" at bounding box center [863, 201] width 157 height 17
type input "Micah Laughton"
type input "Uncle"
type input "0482923806"
click at [869, 271] on button "Save" at bounding box center [863, 275] width 157 height 16
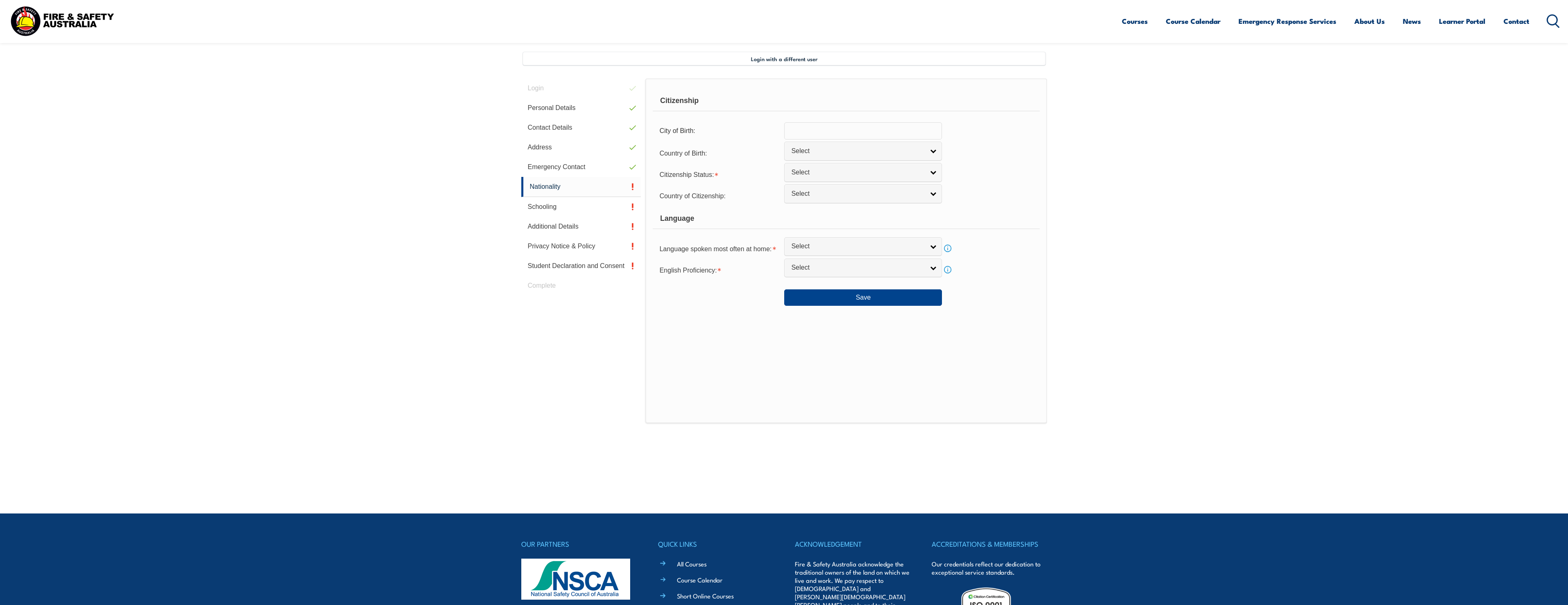
scroll to position [224, 0]
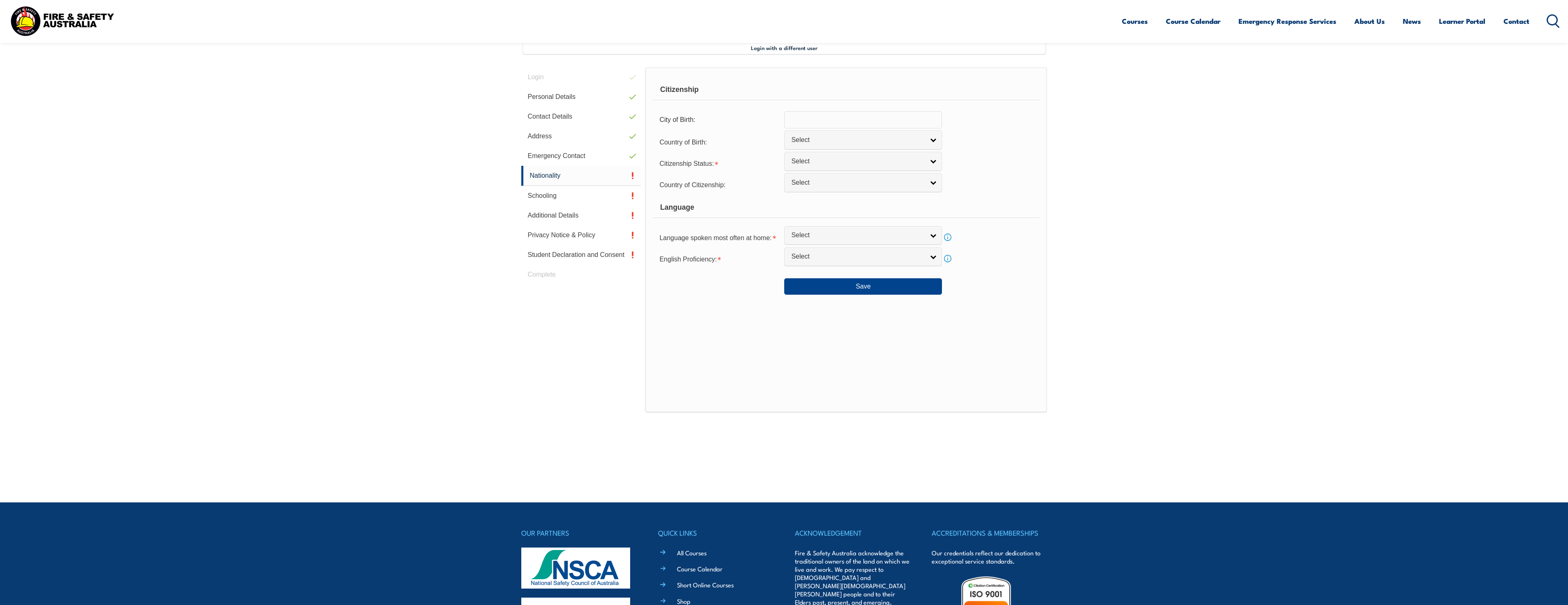
click at [825, 121] on input "text" at bounding box center [863, 119] width 157 height 17
type input "Alice Springs"
click at [825, 137] on span "Select" at bounding box center [858, 140] width 133 height 9
click at [822, 220] on li "[GEOGRAPHIC_DATA]" at bounding box center [863, 220] width 154 height 10
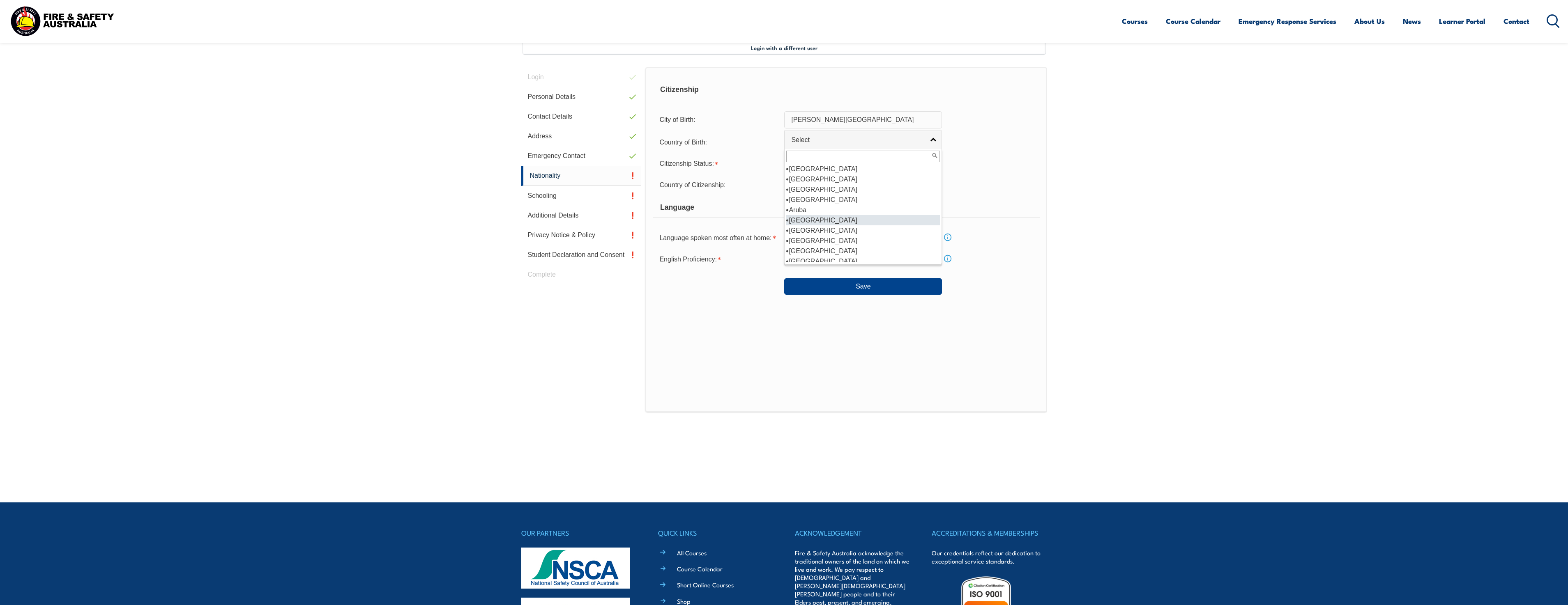
select select "1101"
click at [827, 158] on span "Select" at bounding box center [858, 162] width 133 height 9
click at [849, 189] on li "[DEMOGRAPHIC_DATA] Citizen" at bounding box center [863, 190] width 154 height 10
select select "1"
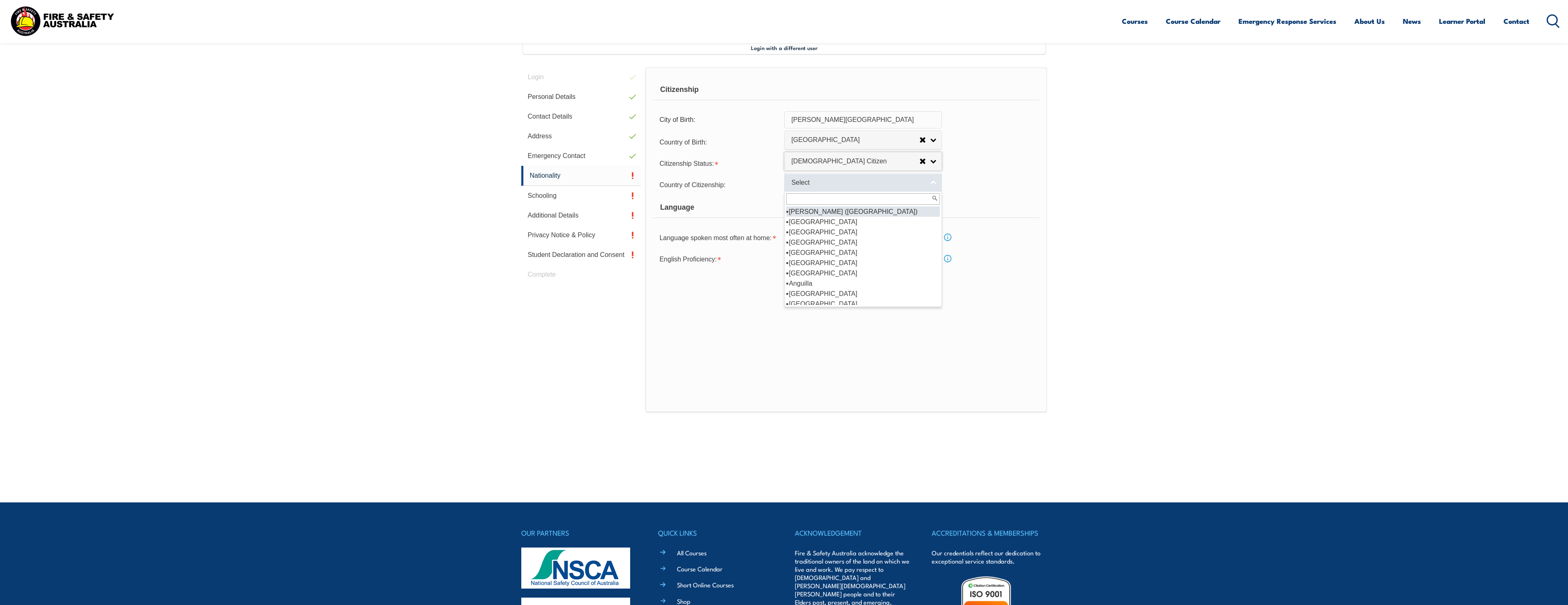
click at [849, 187] on link "Select" at bounding box center [863, 182] width 157 height 19
click at [846, 220] on li "[GEOGRAPHIC_DATA]" at bounding box center [863, 222] width 154 height 10
select select "1101"
click at [845, 229] on link "Select" at bounding box center [863, 235] width 157 height 19
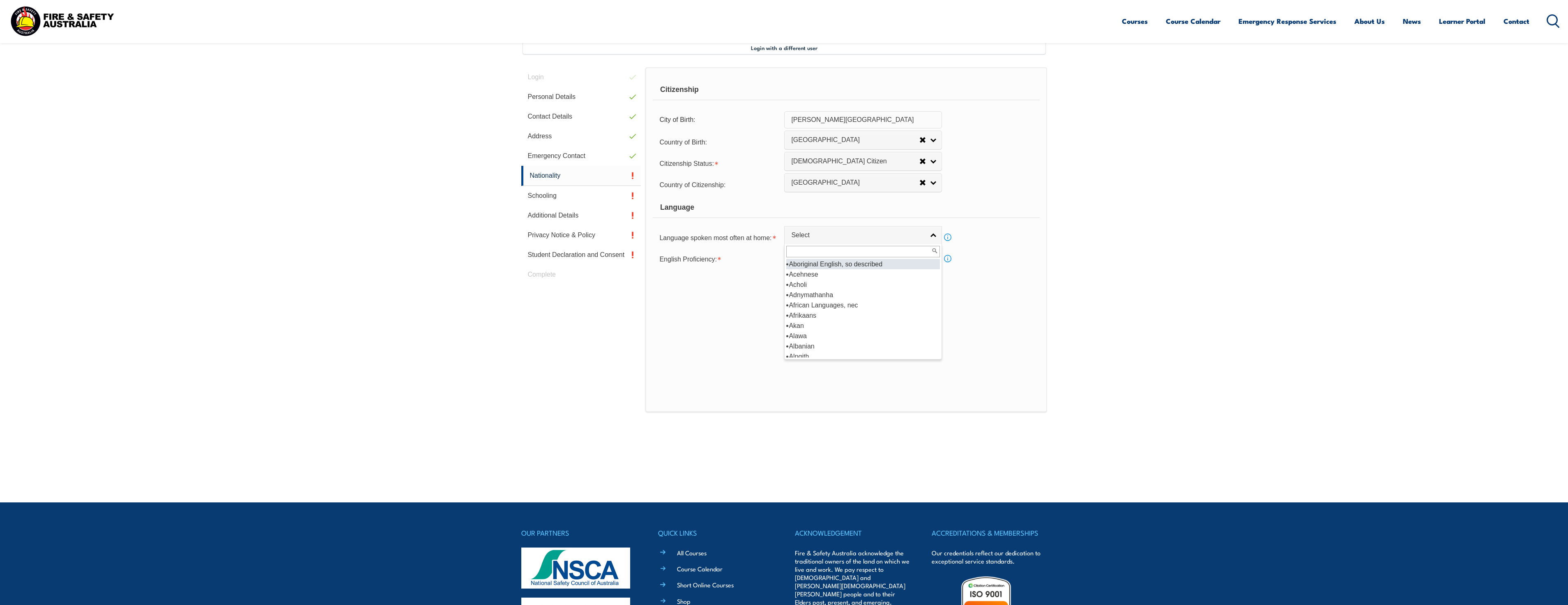
click at [854, 266] on li "Aboriginal English, so described" at bounding box center [863, 264] width 154 height 10
select select "8998"
click at [854, 258] on span "Select" at bounding box center [858, 257] width 133 height 9
click at [857, 303] on li "Not Well" at bounding box center [863, 301] width 154 height 10
click at [852, 262] on link "Not Well" at bounding box center [863, 257] width 157 height 19
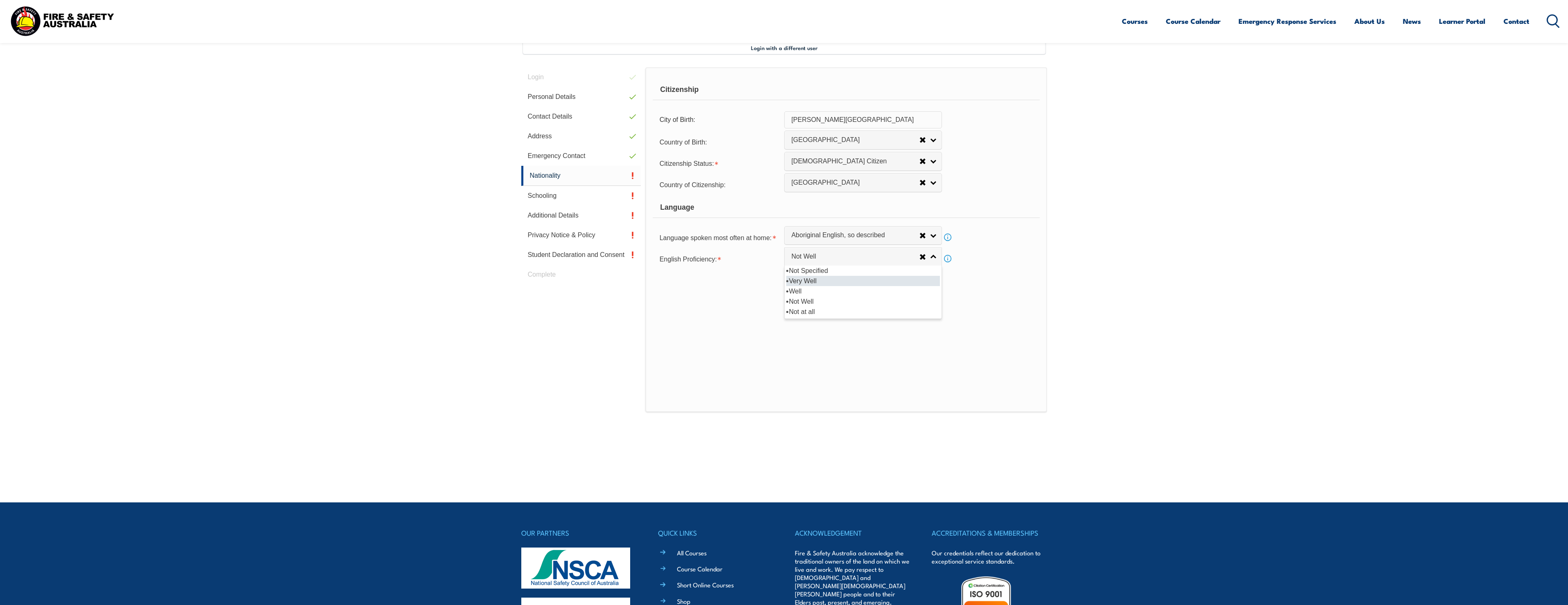
click at [849, 280] on li "Very Well" at bounding box center [863, 281] width 154 height 10
select select "1"
click at [849, 241] on link "Aboriginal English, so described" at bounding box center [863, 235] width 157 height 19
click at [852, 266] on li "Aboriginal English, so described" at bounding box center [863, 264] width 154 height 10
click at [852, 283] on button "Save" at bounding box center [863, 286] width 157 height 16
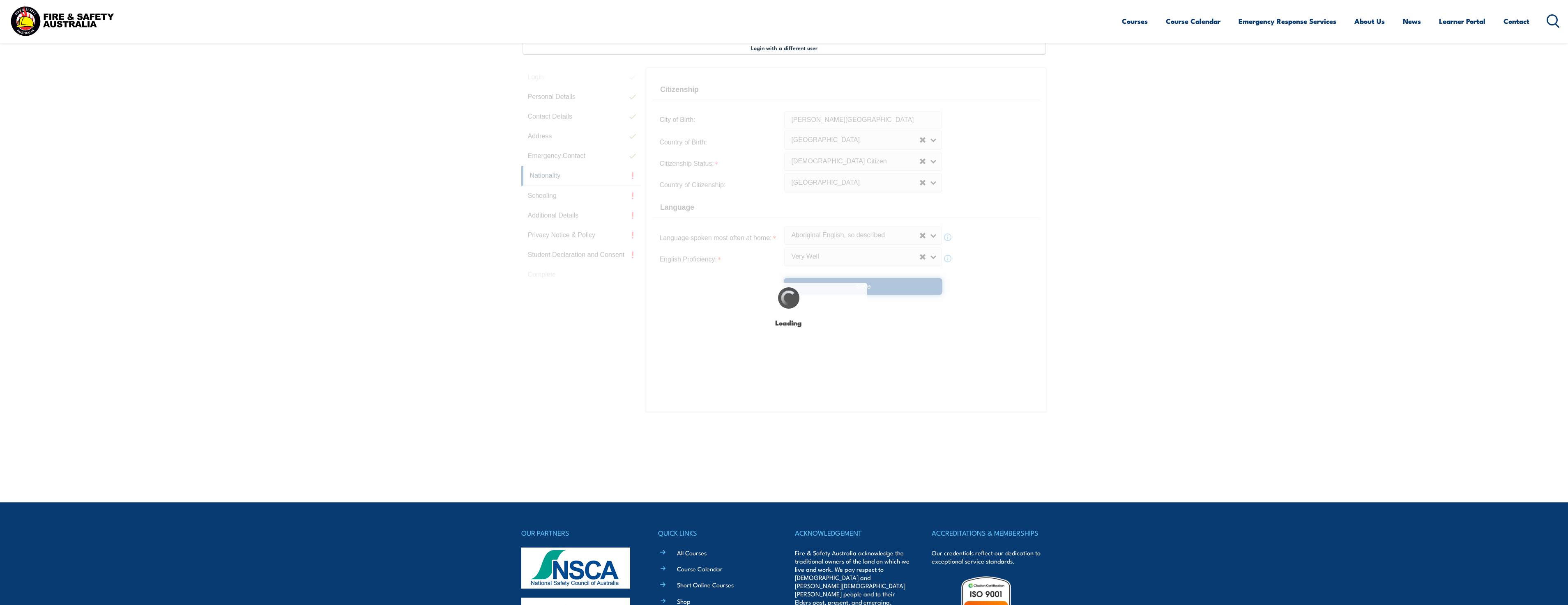
scroll to position [0, 0]
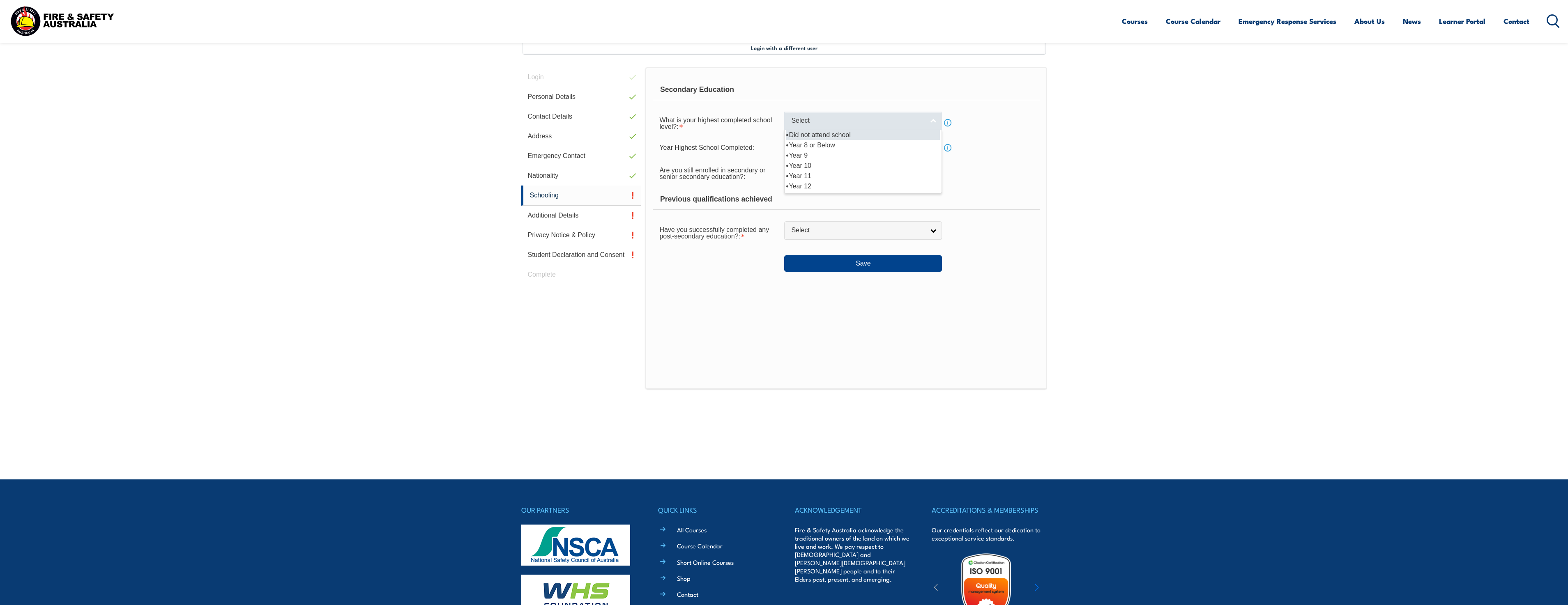
click at [827, 128] on link "Select" at bounding box center [863, 121] width 157 height 19
click at [825, 164] on li "Year 10" at bounding box center [863, 166] width 154 height 10
select select "10"
click at [824, 151] on input "text" at bounding box center [863, 148] width 157 height 17
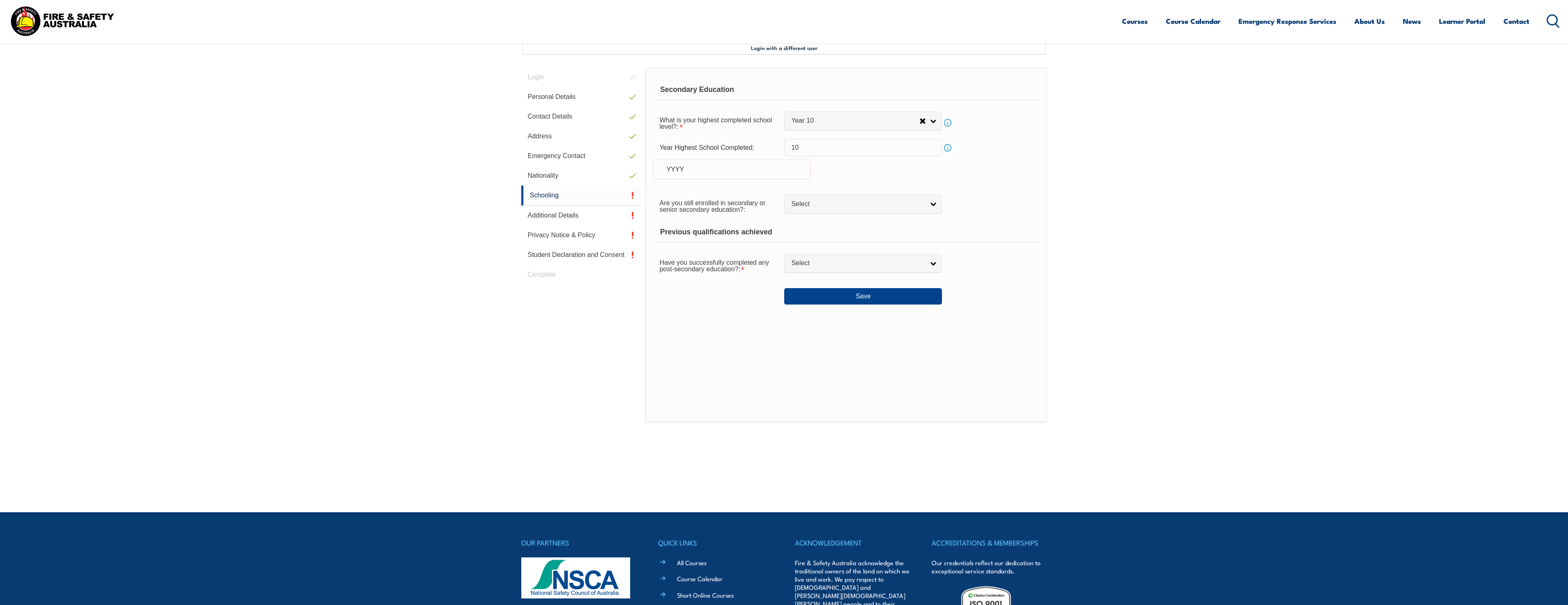
click at [743, 166] on div "YYYY" at bounding box center [731, 169] width 157 height 19
drag, startPoint x: 654, startPoint y: 167, endPoint x: 660, endPoint y: 165, distance: 6.3
click at [658, 165] on div "YYYY" at bounding box center [731, 169] width 157 height 19
click at [822, 147] on input "10" at bounding box center [863, 148] width 157 height 17
click at [789, 171] on div "YYYY" at bounding box center [731, 169] width 157 height 19
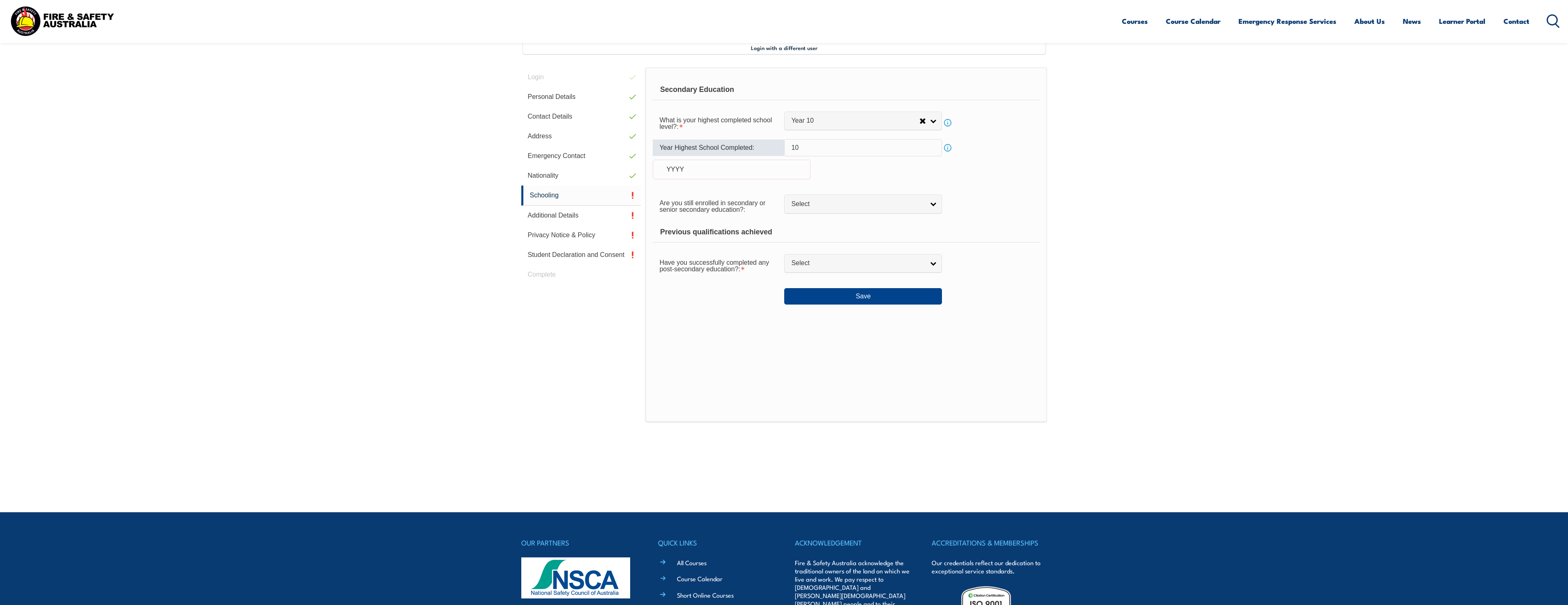
click at [813, 156] on input "10" at bounding box center [863, 148] width 157 height 17
type input "1"
click at [858, 180] on div "Year Highest School Completed: Info YYYY" at bounding box center [846, 164] width 387 height 50
click at [852, 151] on input "text" at bounding box center [863, 148] width 157 height 17
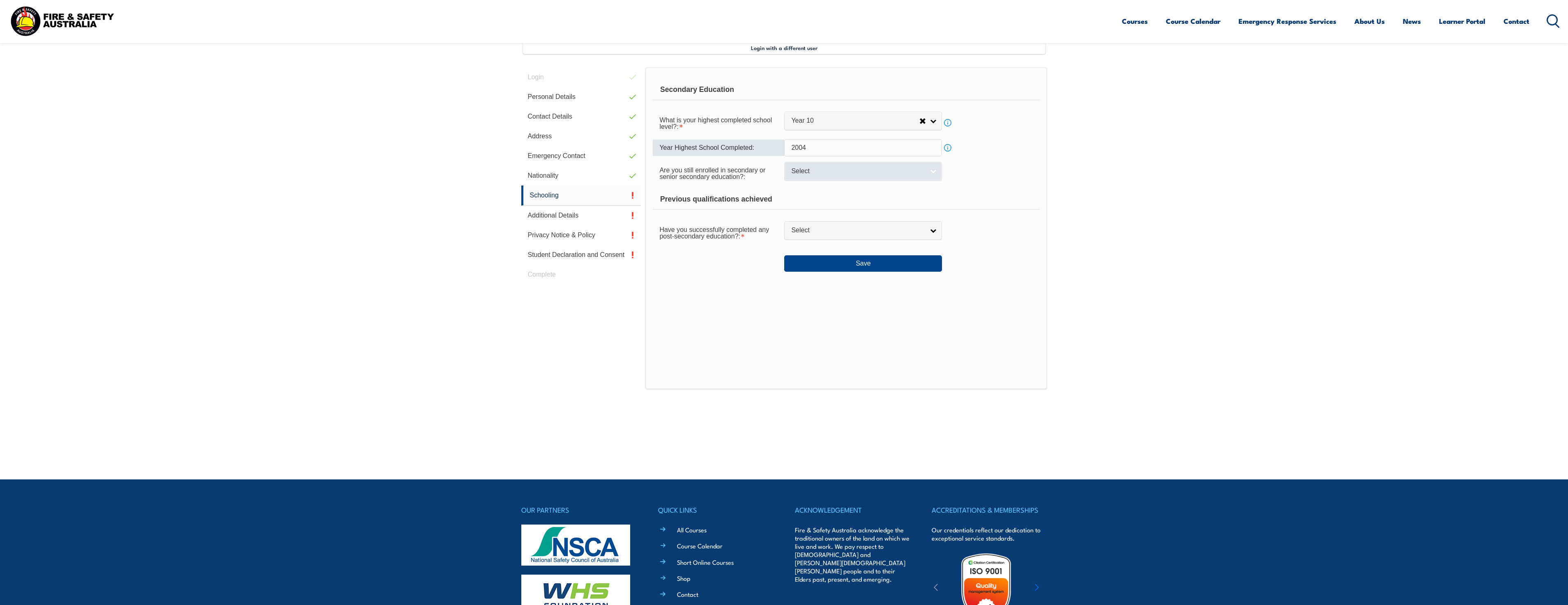
type input "2004"
click at [862, 178] on link "Select" at bounding box center [863, 171] width 157 height 19
click at [855, 206] on li "No" at bounding box center [863, 206] width 154 height 10
select select "false"
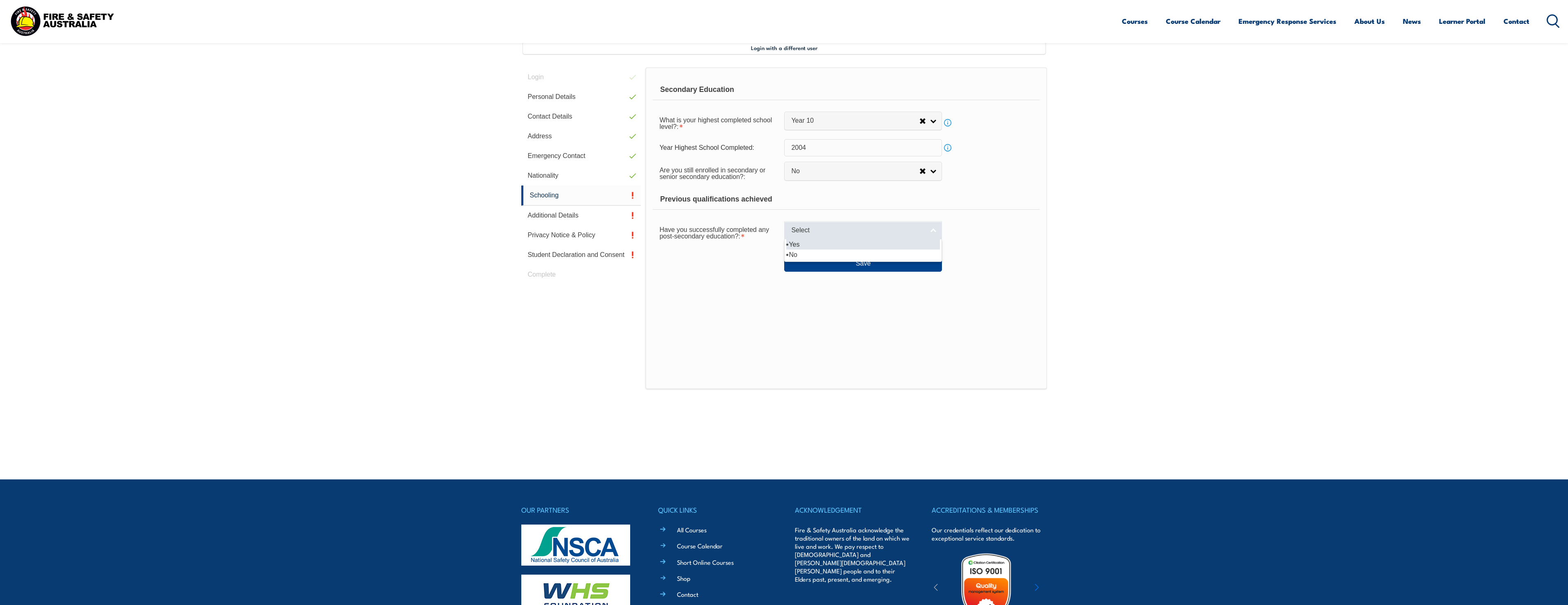
click at [855, 230] on span "Select" at bounding box center [858, 231] width 133 height 9
click at [860, 256] on li "No" at bounding box center [863, 255] width 154 height 10
select select "false"
click at [860, 263] on button "Save" at bounding box center [863, 263] width 157 height 16
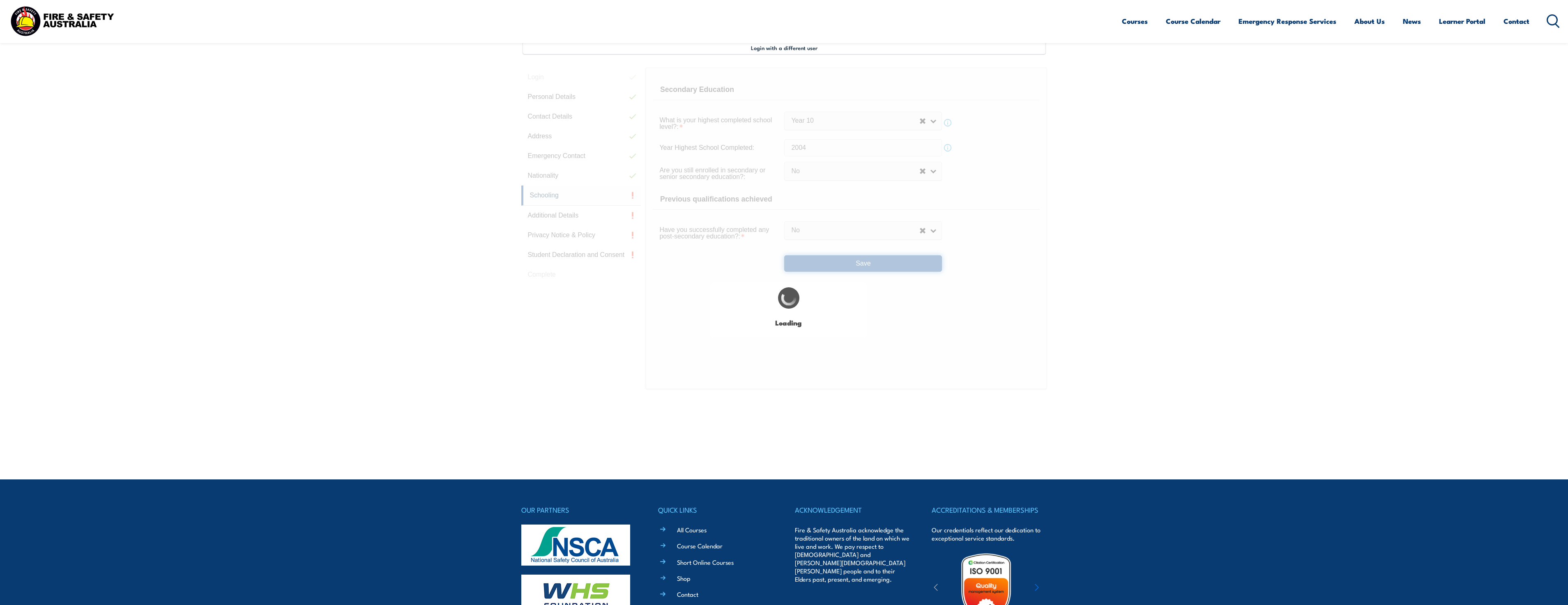
select select "false"
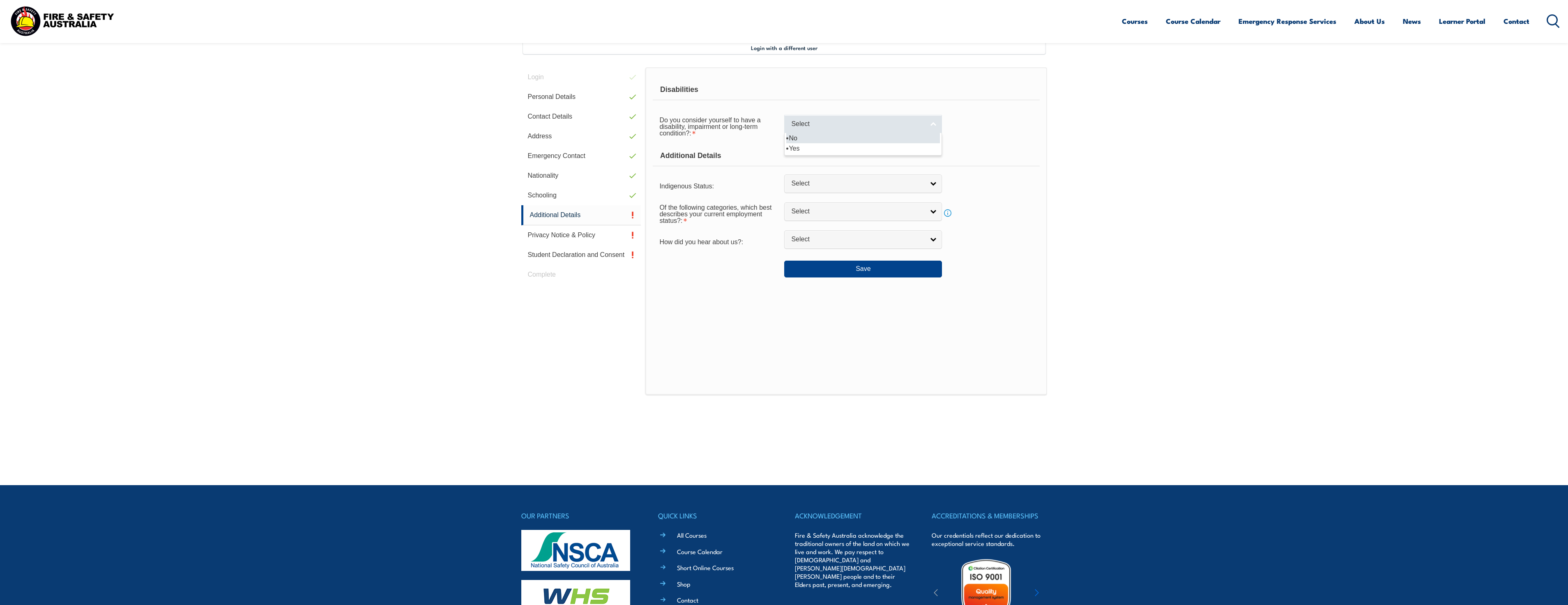
click at [821, 128] on span "Select" at bounding box center [858, 125] width 133 height 9
click at [822, 140] on li "No" at bounding box center [863, 138] width 154 height 10
select select "false"
click at [829, 180] on span "Select" at bounding box center [858, 184] width 133 height 9
click at [835, 208] on li "[DEMOGRAPHIC_DATA]" at bounding box center [863, 208] width 154 height 10
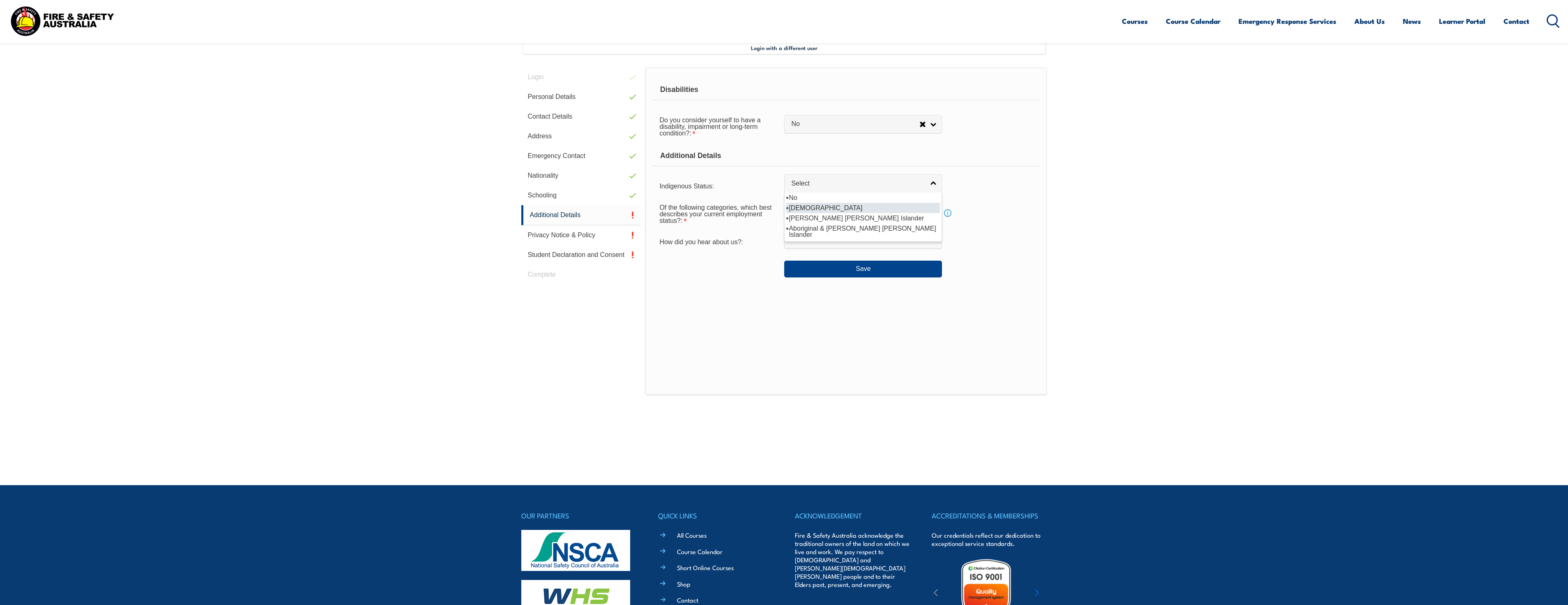
select select "1"
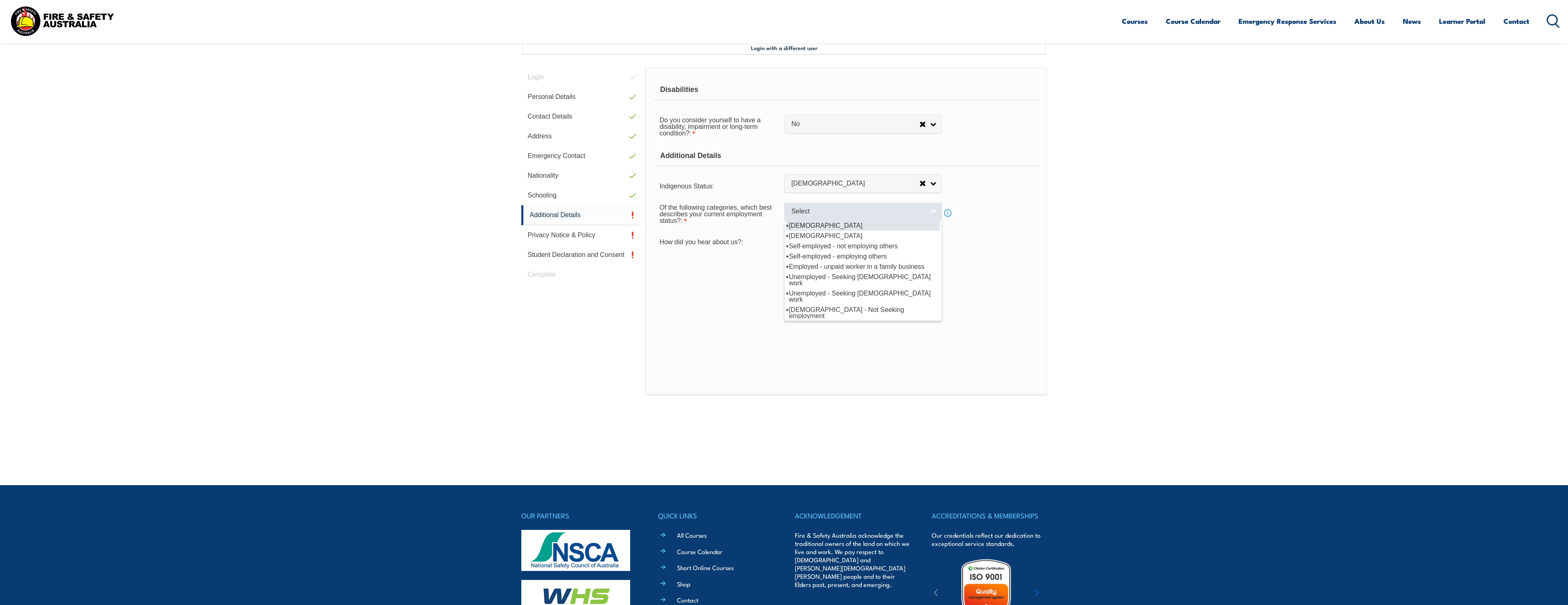
click at [836, 210] on span "Select" at bounding box center [858, 212] width 133 height 9
click at [850, 227] on li "[DEMOGRAPHIC_DATA]" at bounding box center [863, 226] width 154 height 10
select select "1"
click at [850, 239] on span "Select" at bounding box center [858, 239] width 133 height 9
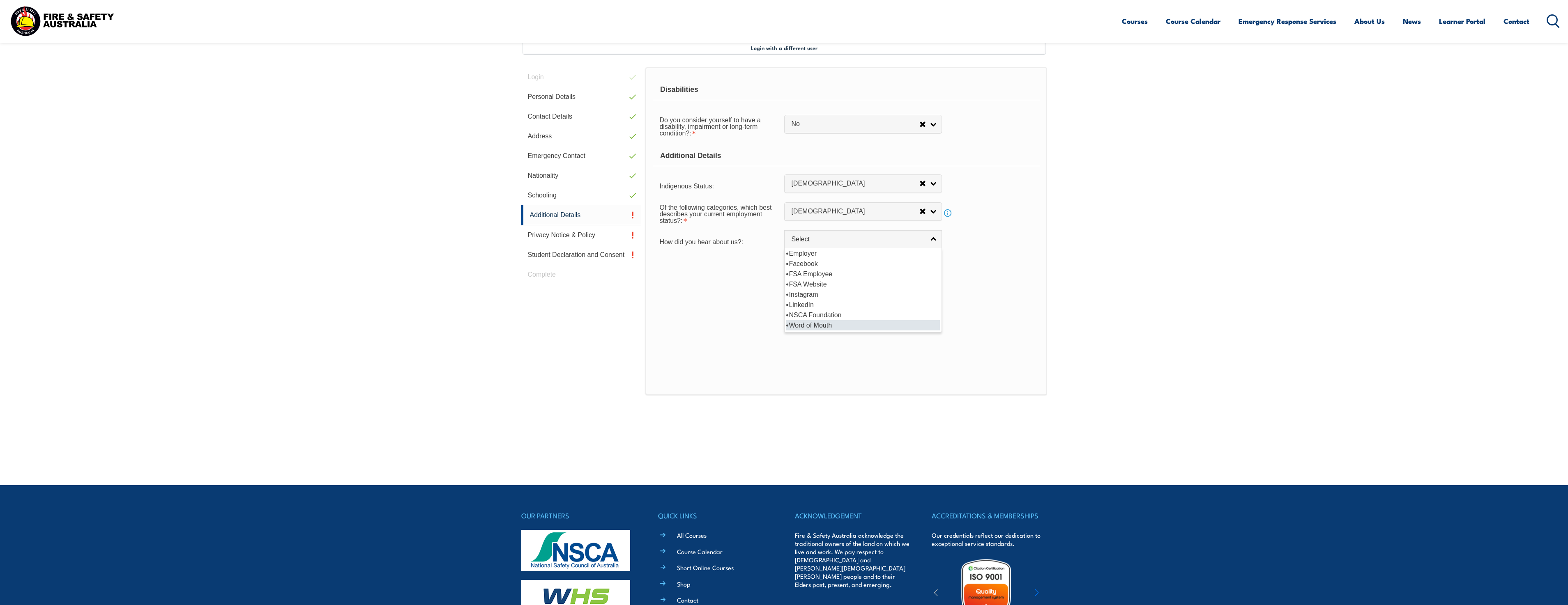
click at [813, 324] on li "Word of Mouth" at bounding box center [863, 325] width 154 height 10
select select "8018"
click at [808, 272] on button "Save" at bounding box center [863, 269] width 157 height 16
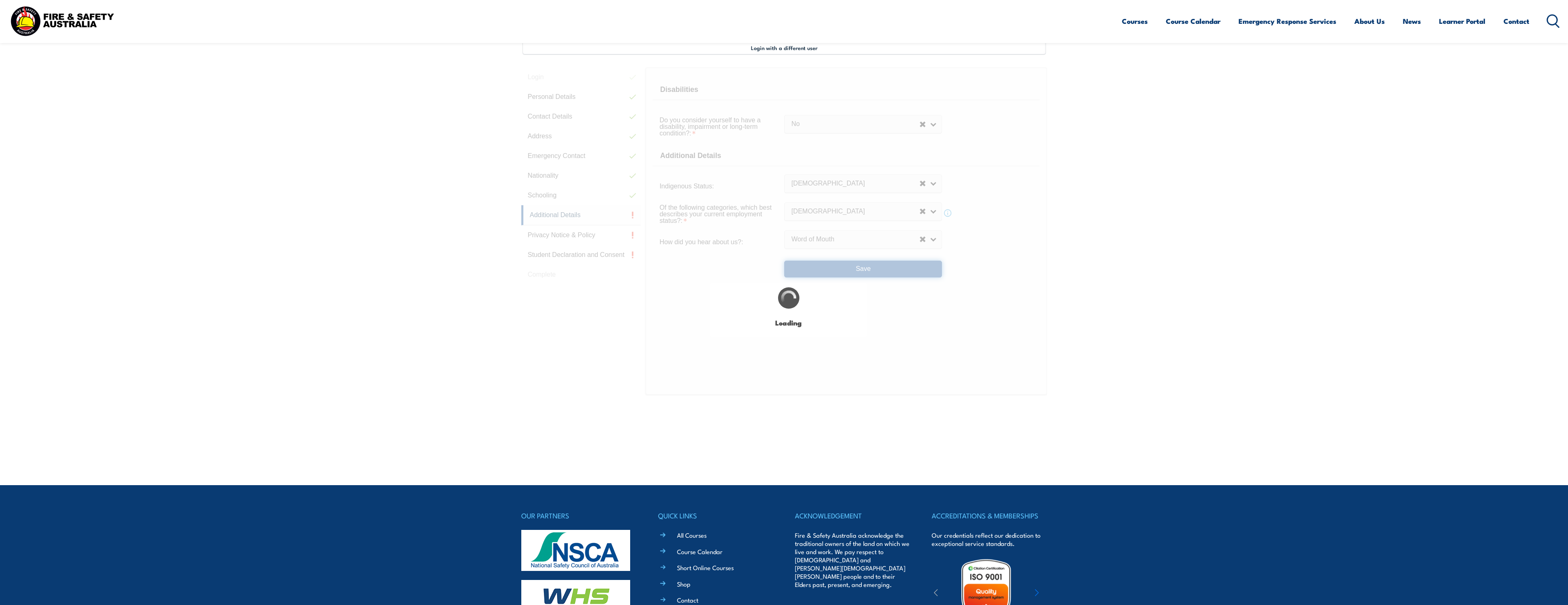
select select "false"
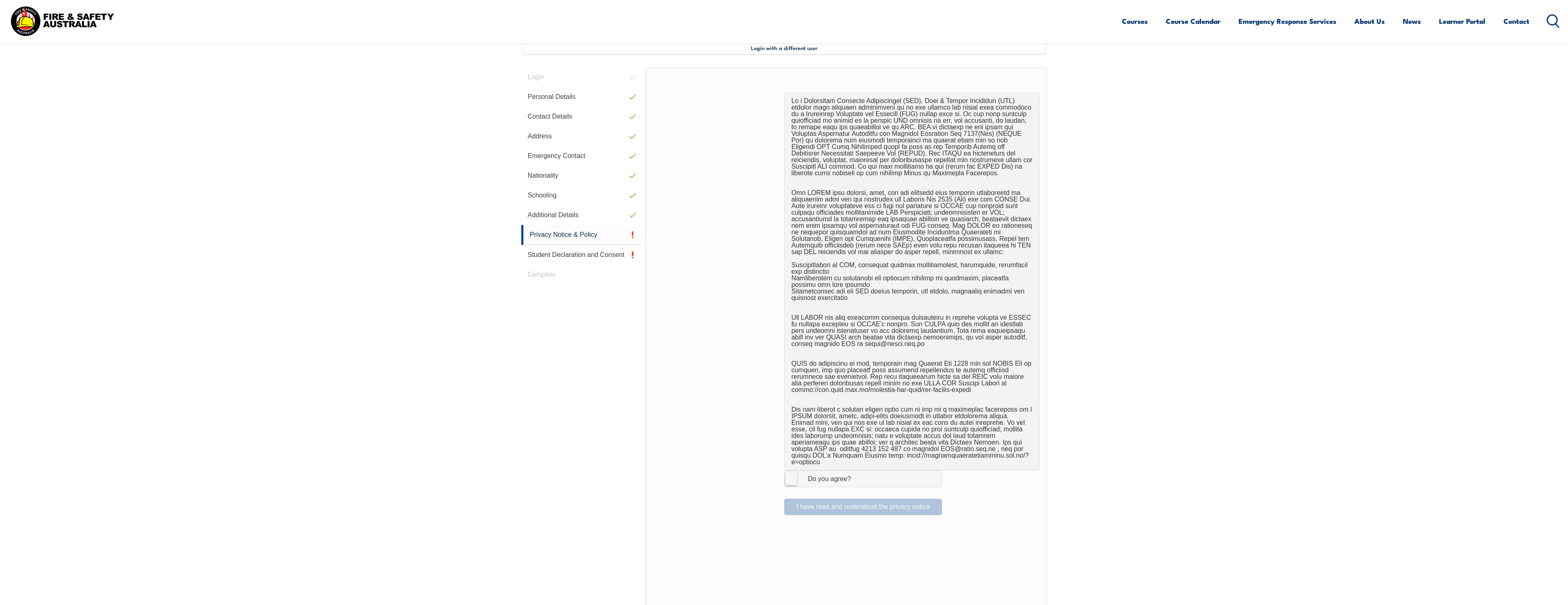
click at [787, 474] on label "I Agree Do you agree?" at bounding box center [863, 479] width 157 height 16
click at [858, 474] on input "I Agree Do you agree?" at bounding box center [864, 478] width 14 height 16
click at [815, 499] on button "I have read and understood the privacy notice" at bounding box center [863, 507] width 157 height 16
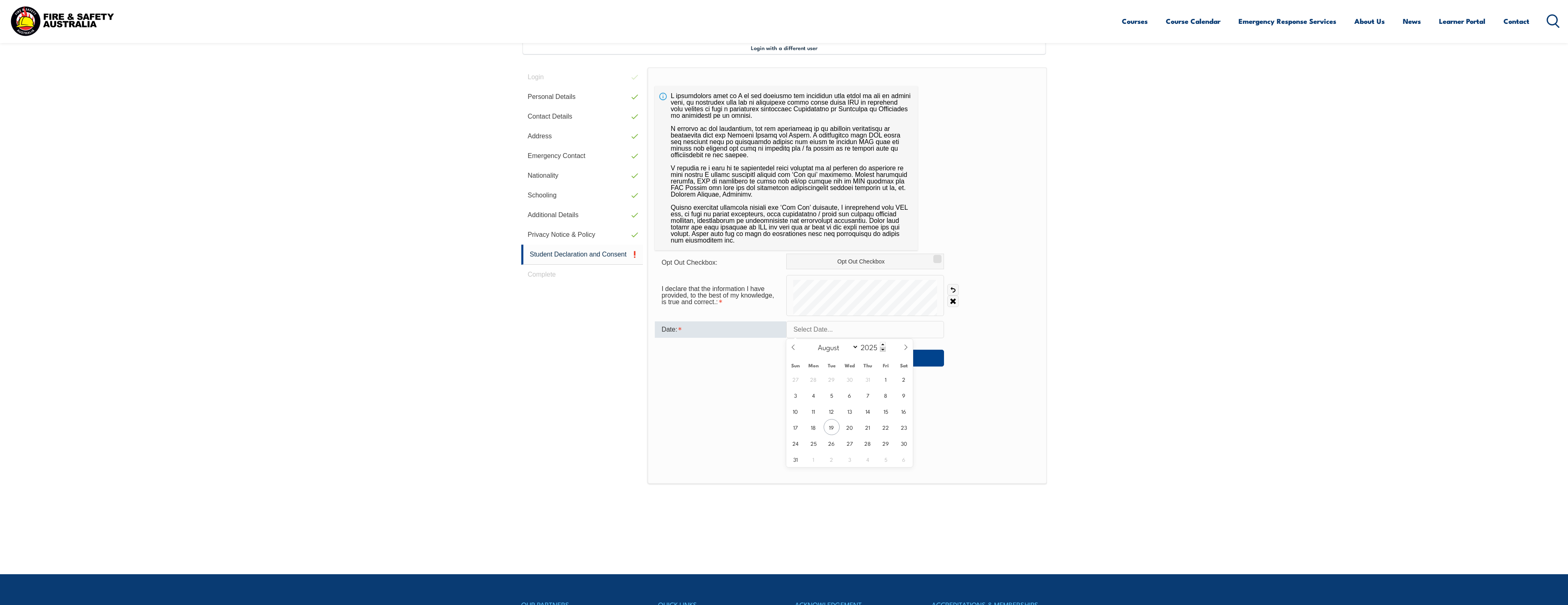
click at [805, 327] on input "text" at bounding box center [865, 329] width 157 height 17
click at [834, 424] on span "19" at bounding box center [831, 427] width 16 height 16
type input "August 19, 2025"
click at [876, 354] on button "Save" at bounding box center [865, 358] width 157 height 16
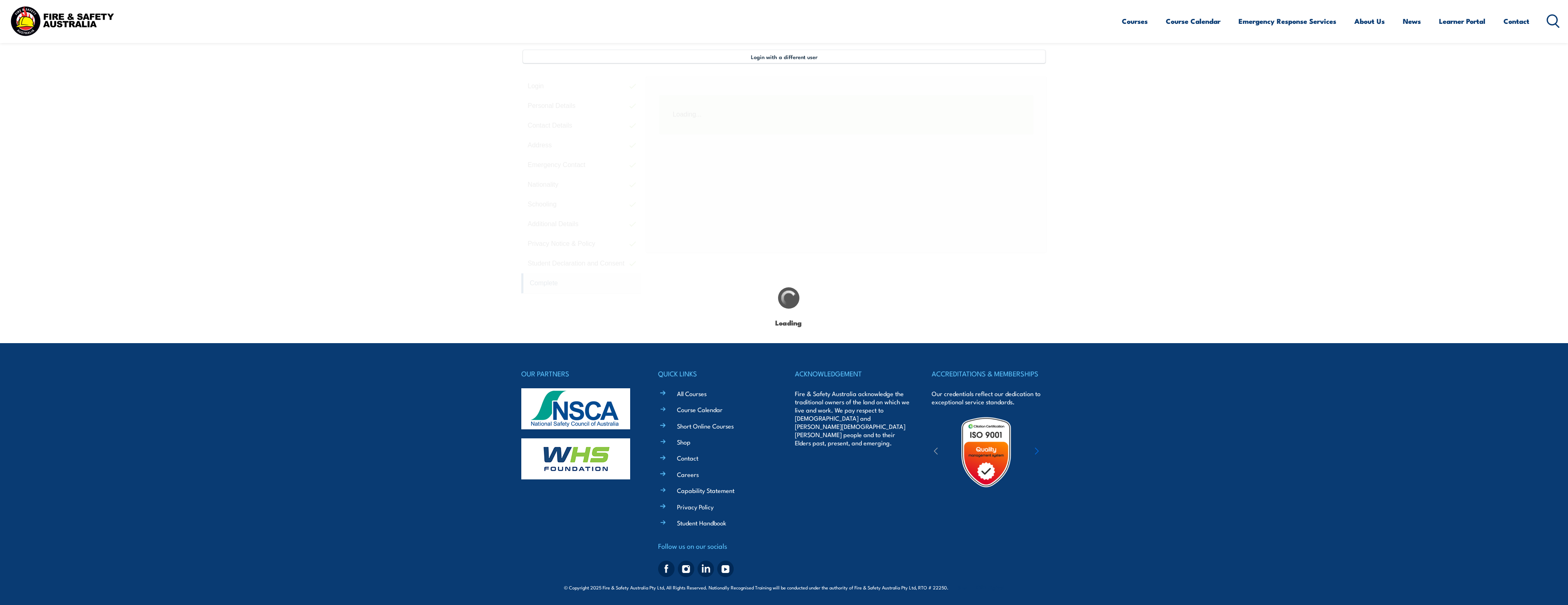
scroll to position [215, 0]
